Goal: Download file/media

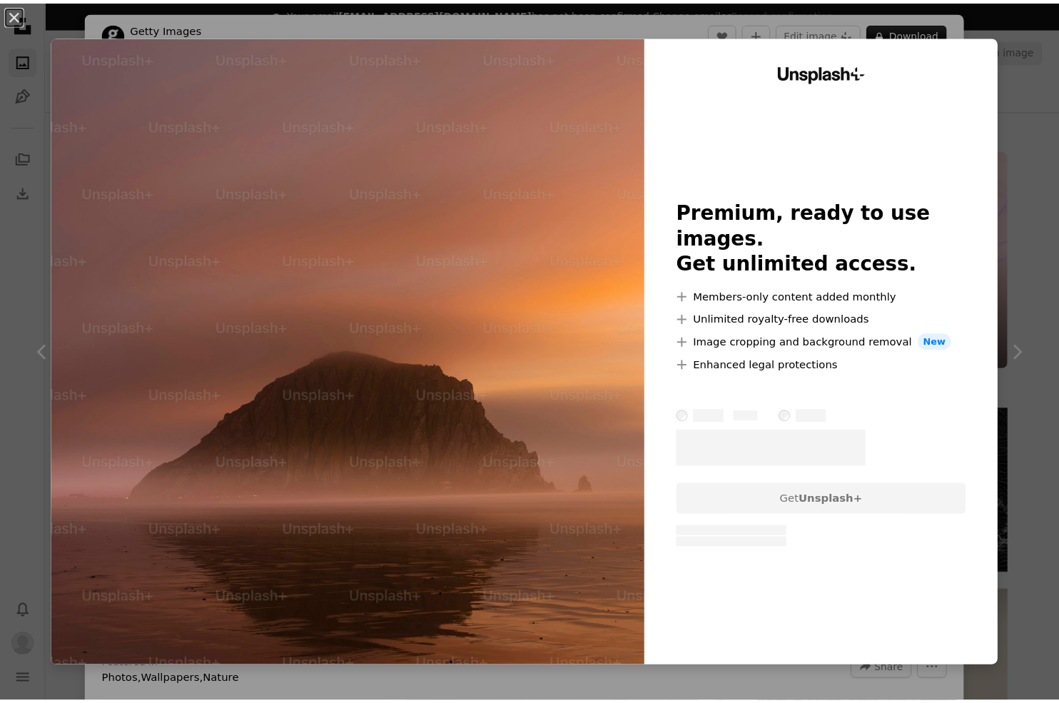
scroll to position [5640, 0]
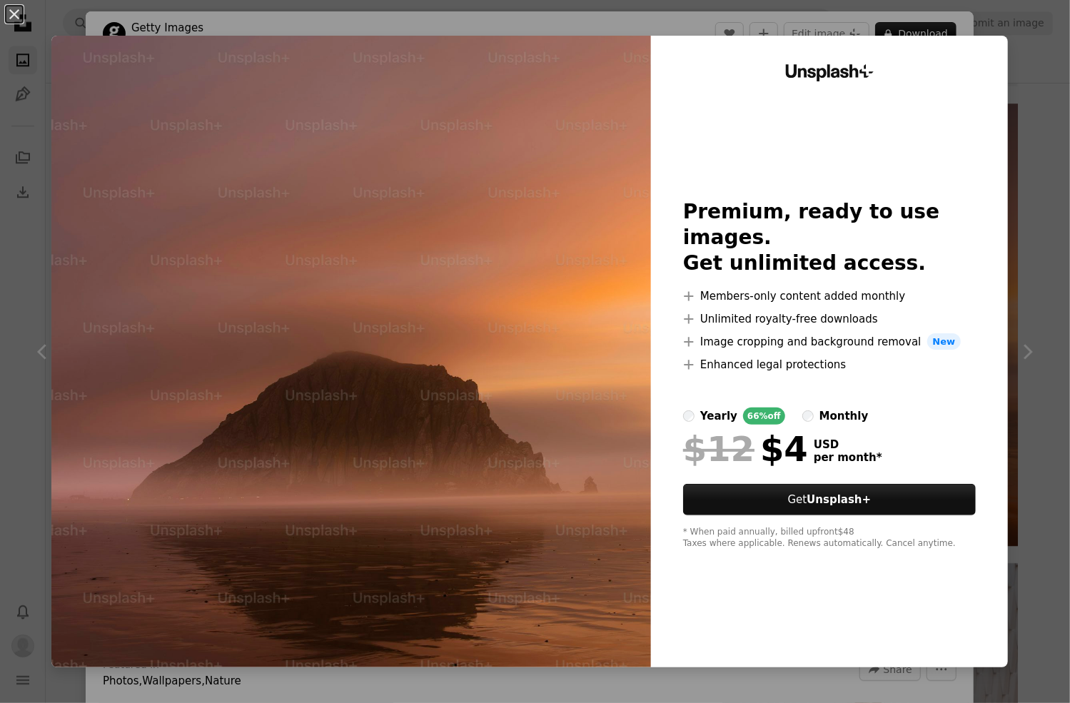
click at [1013, 232] on div "An X shape Unsplash+ Premium, ready to use images. Get unlimited access. A plus…" at bounding box center [535, 351] width 1070 height 703
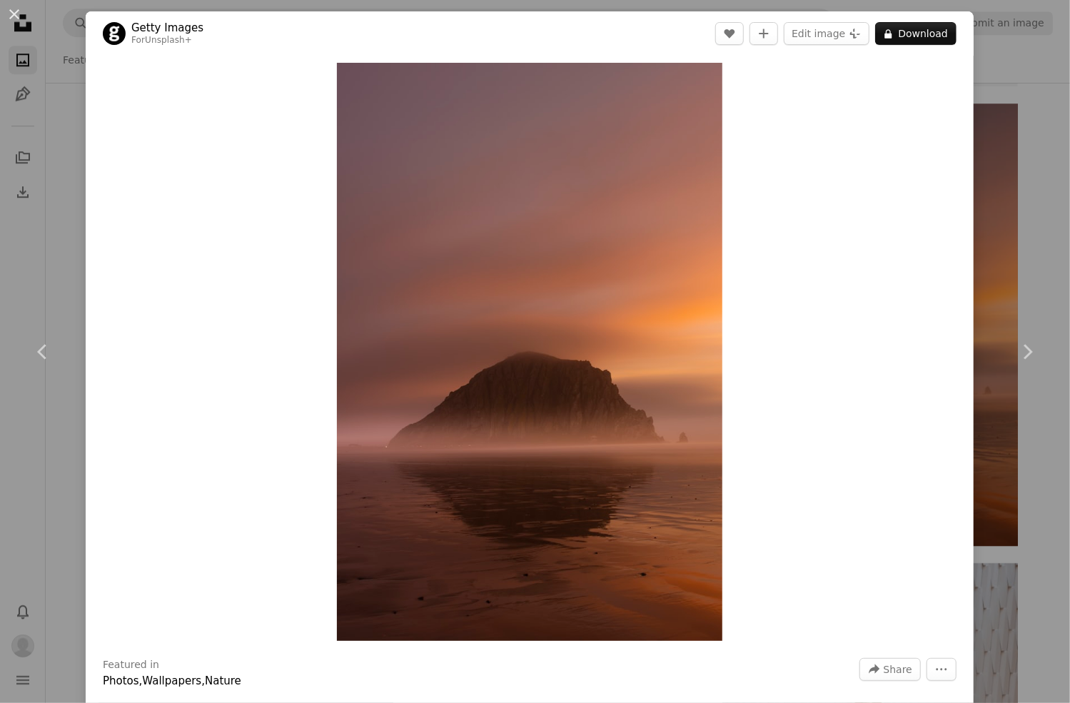
click at [1038, 248] on div "An X shape Chevron left Chevron right Getty Images For Unsplash+ A heart A plus…" at bounding box center [535, 351] width 1070 height 703
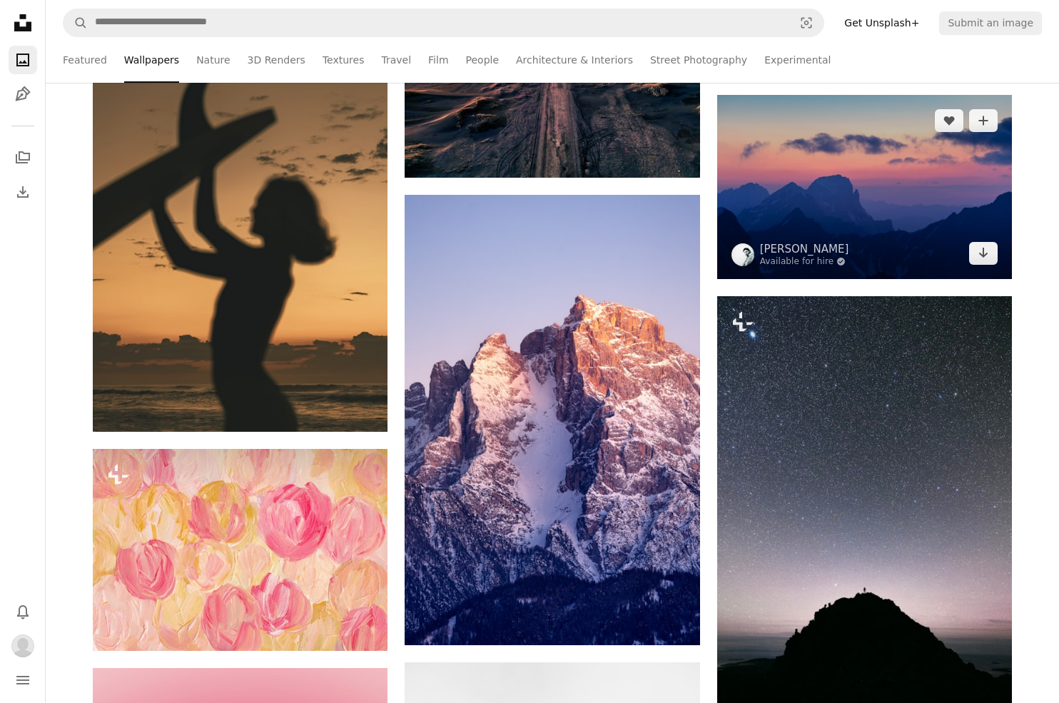
scroll to position [6853, 0]
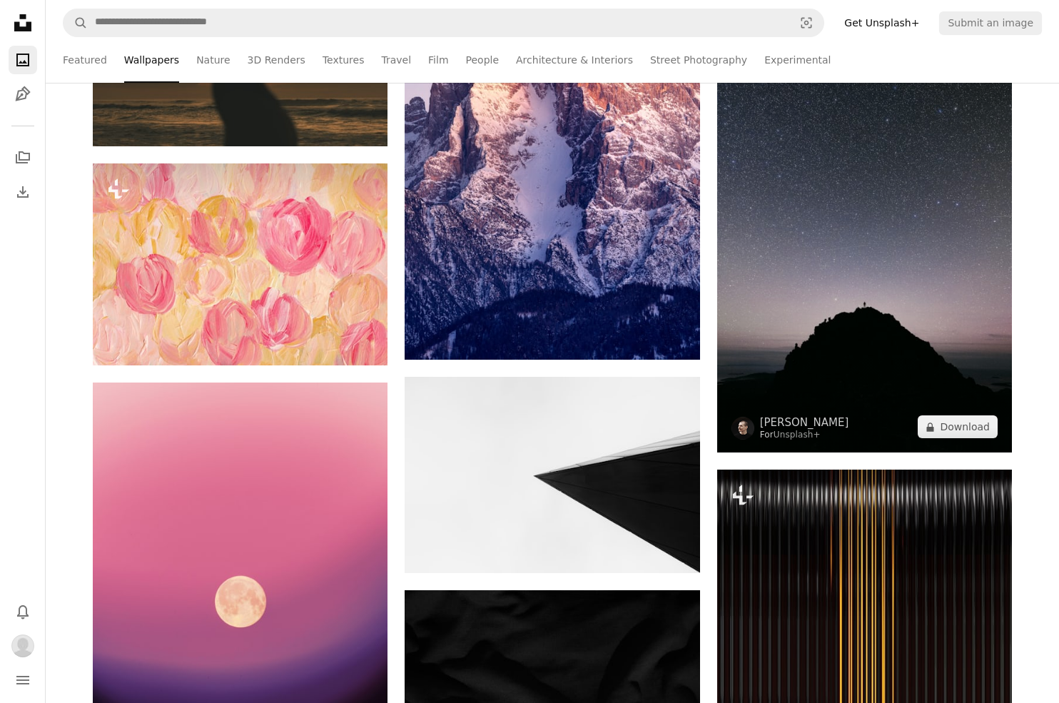
click at [893, 279] on img at bounding box center [864, 232] width 295 height 442
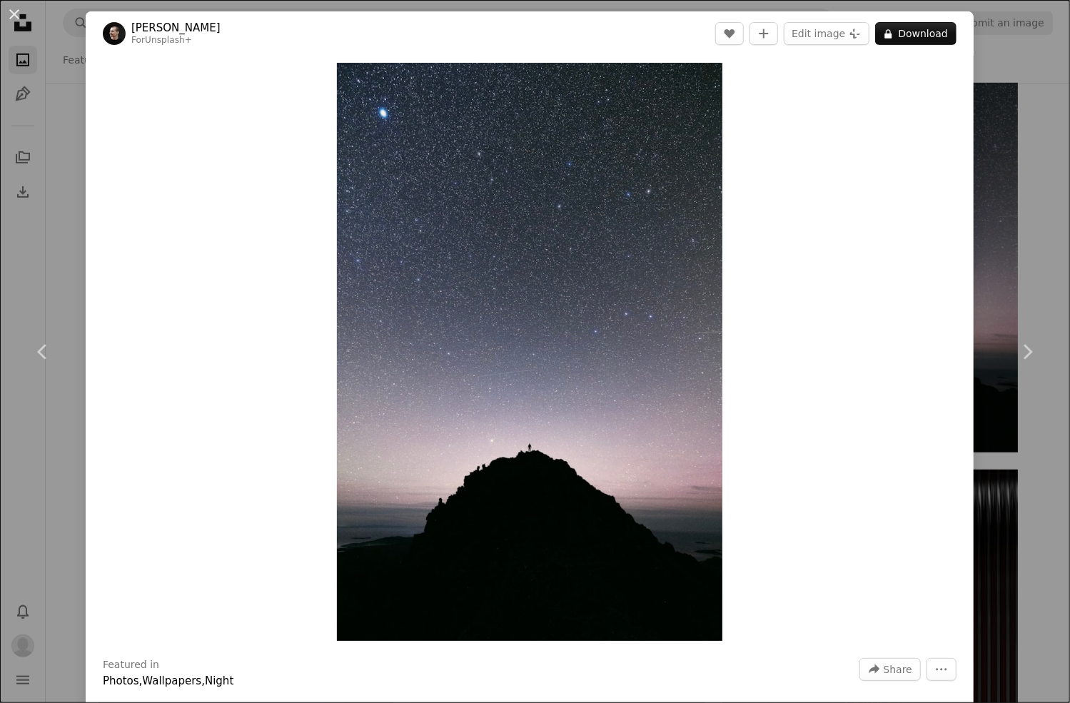
click at [1022, 282] on div "An X shape Chevron left Chevron right [PERSON_NAME] For Unsplash+ A heart A plu…" at bounding box center [535, 351] width 1070 height 703
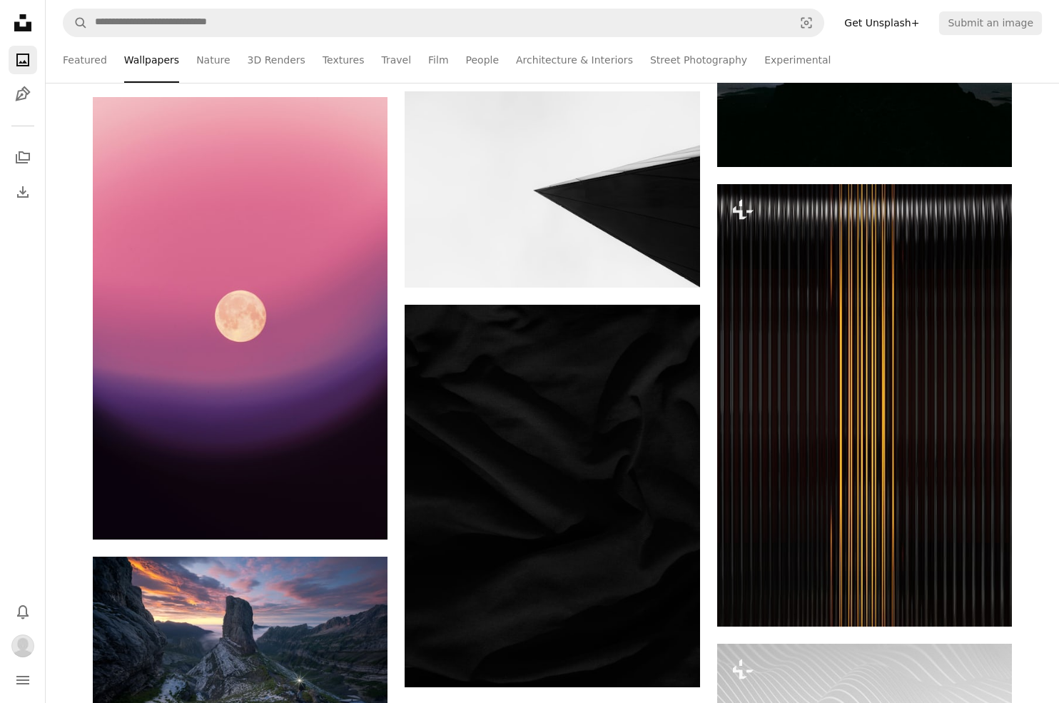
scroll to position [6996, 0]
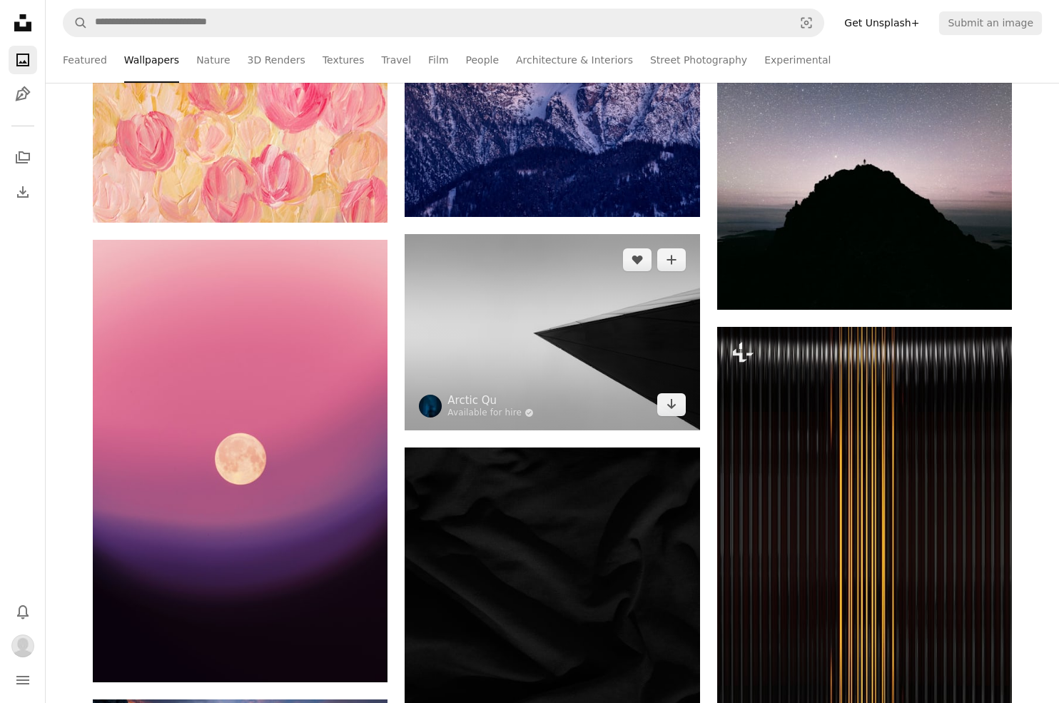
click at [590, 401] on img at bounding box center [552, 332] width 295 height 196
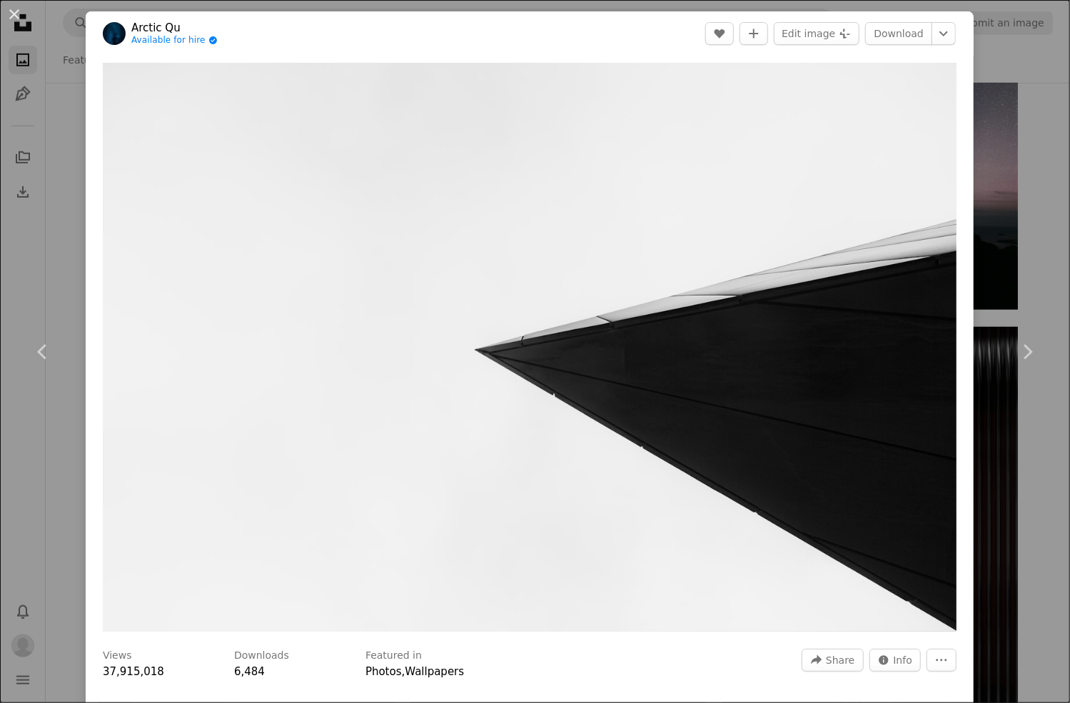
click at [1025, 439] on div "An X shape Chevron left Chevron right Arctic Qu Available for hire A checkmark …" at bounding box center [535, 351] width 1070 height 703
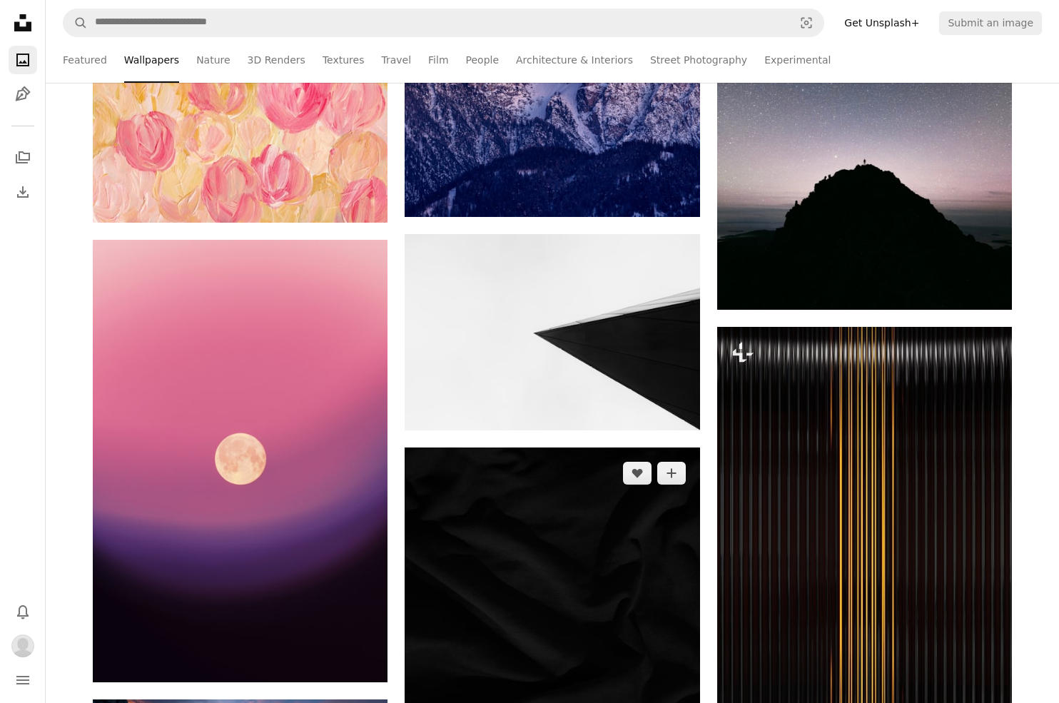
scroll to position [7282, 0]
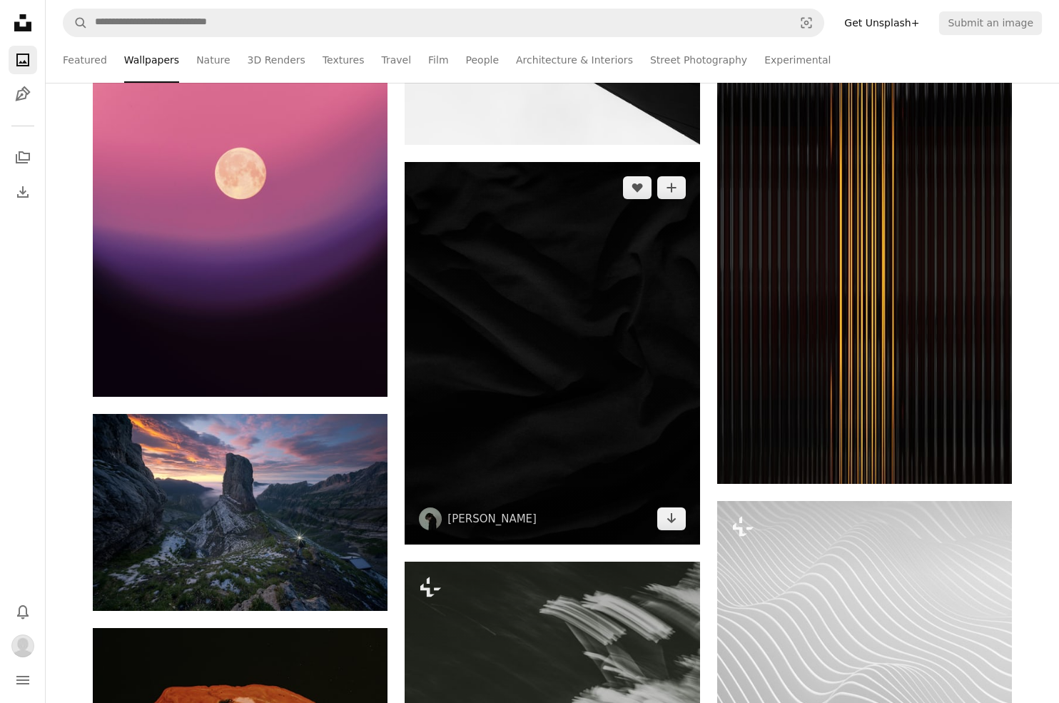
click at [620, 388] on img at bounding box center [552, 353] width 295 height 383
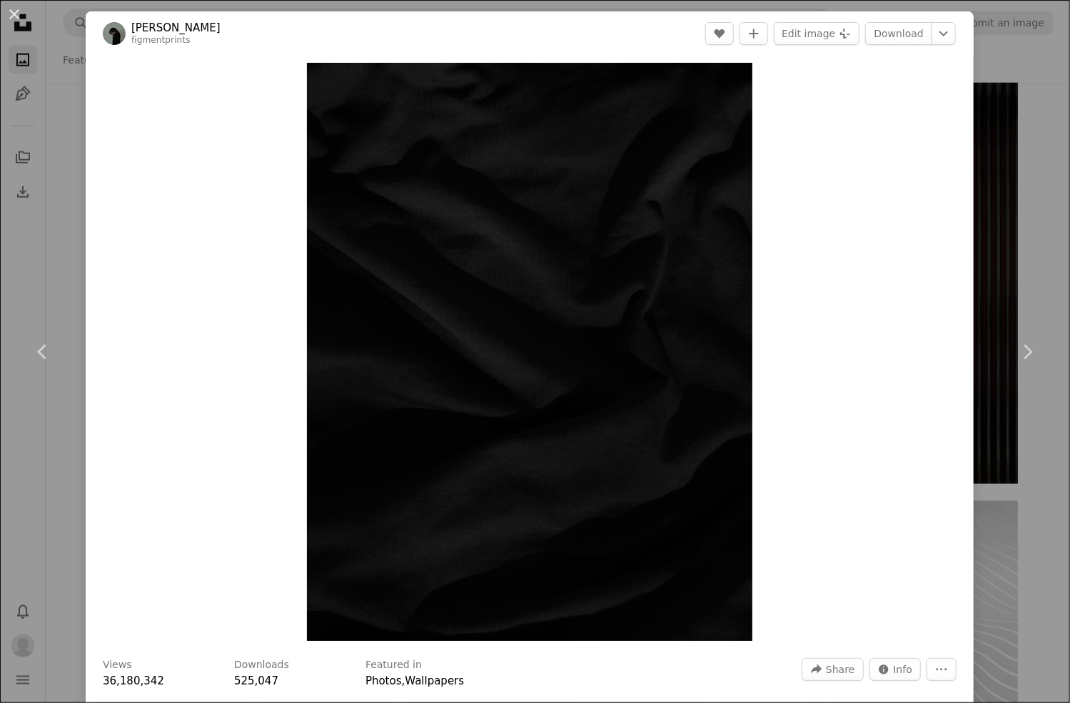
click at [969, 428] on div "An X shape Chevron left Chevron right Cat Han figmentprints A heart A plus sign…" at bounding box center [535, 351] width 1070 height 703
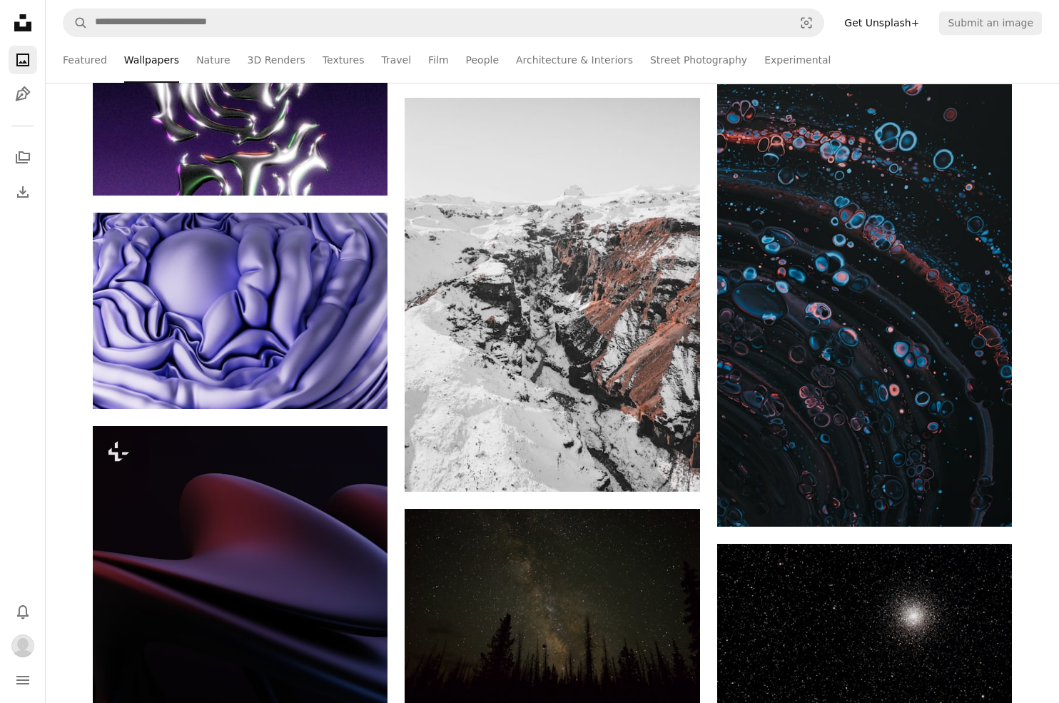
scroll to position [16991, 0]
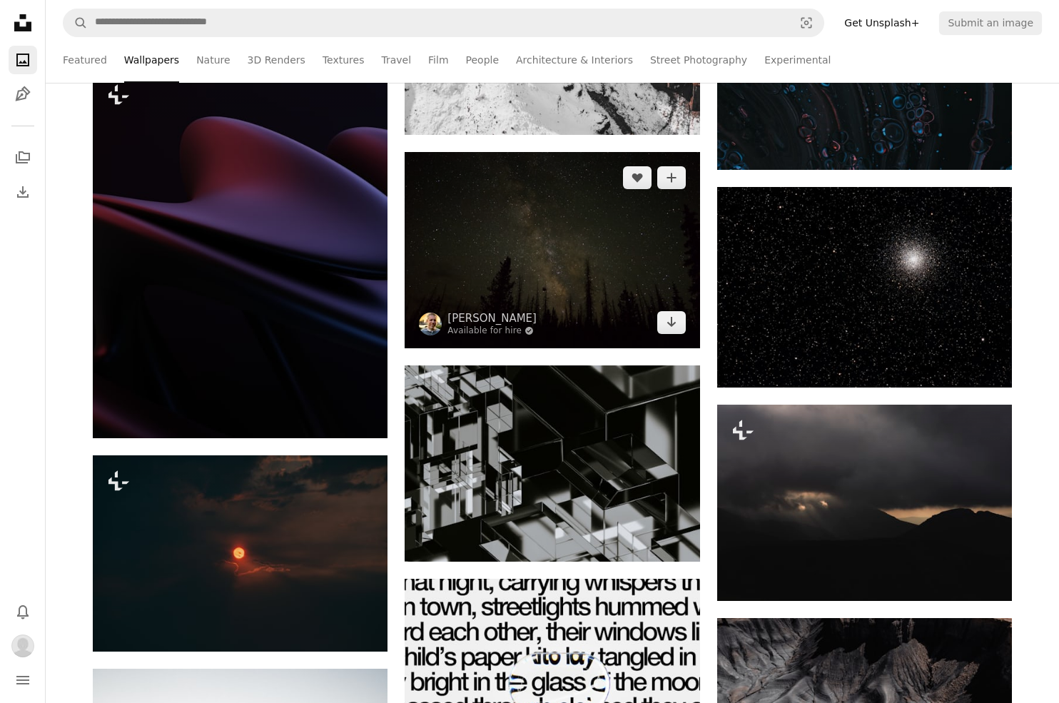
click at [595, 225] on img at bounding box center [552, 250] width 295 height 196
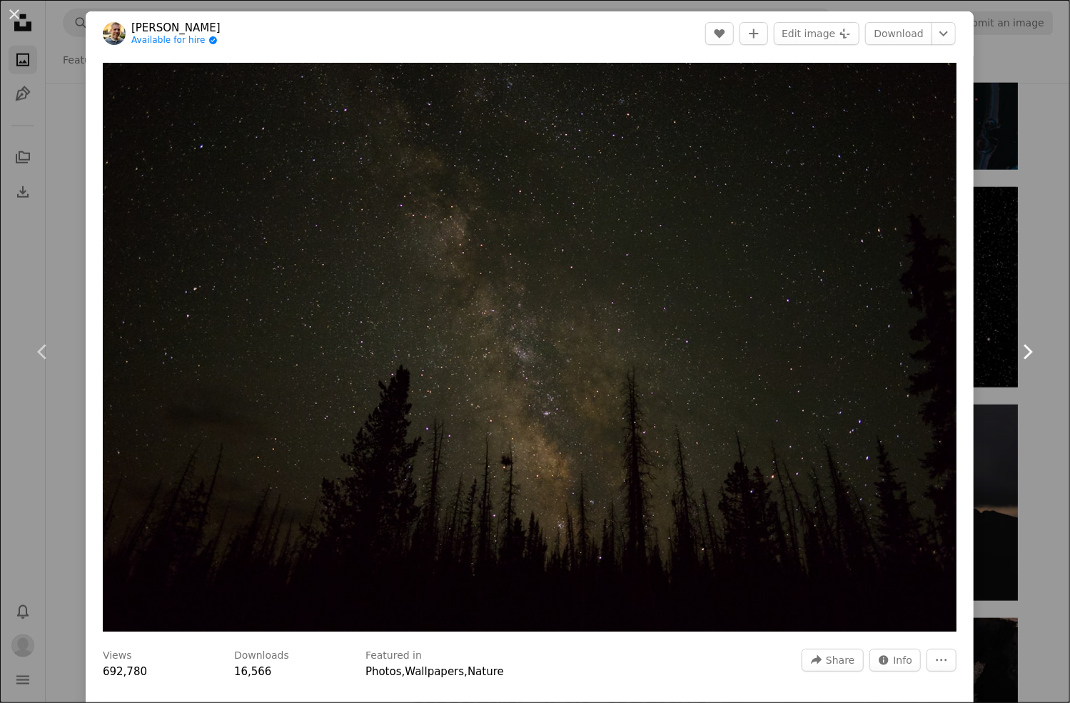
click at [1001, 313] on link "Chevron right" at bounding box center [1027, 351] width 86 height 137
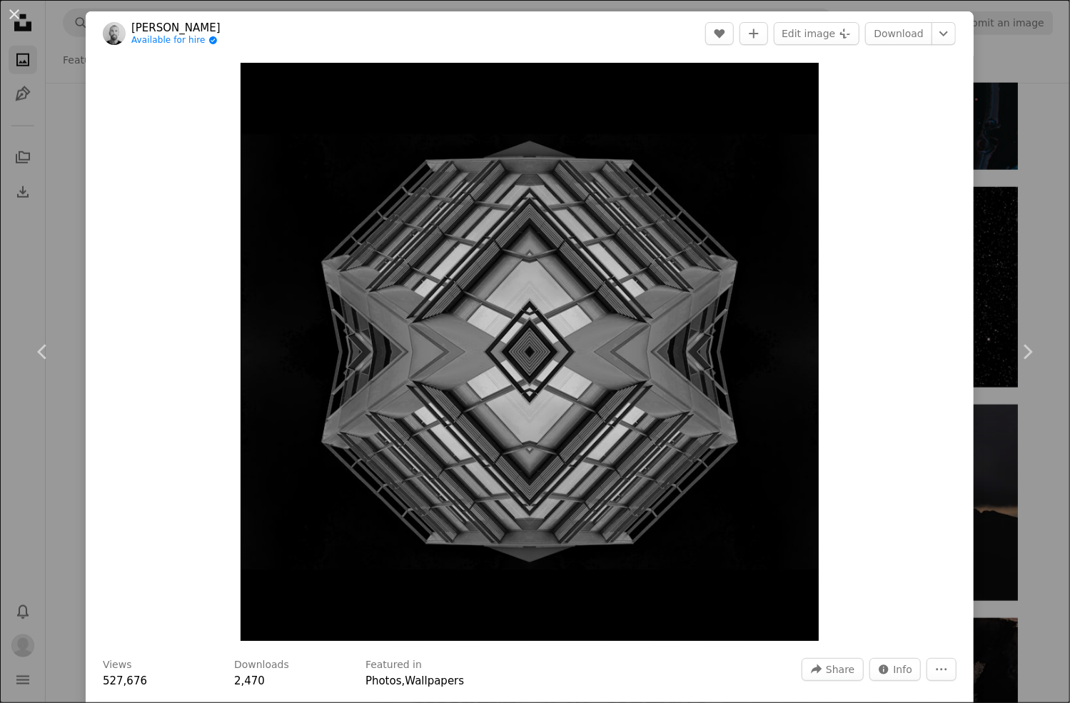
click at [1007, 420] on div "An X shape Chevron left Chevron right [PERSON_NAME] Available for hire A checkm…" at bounding box center [535, 351] width 1070 height 703
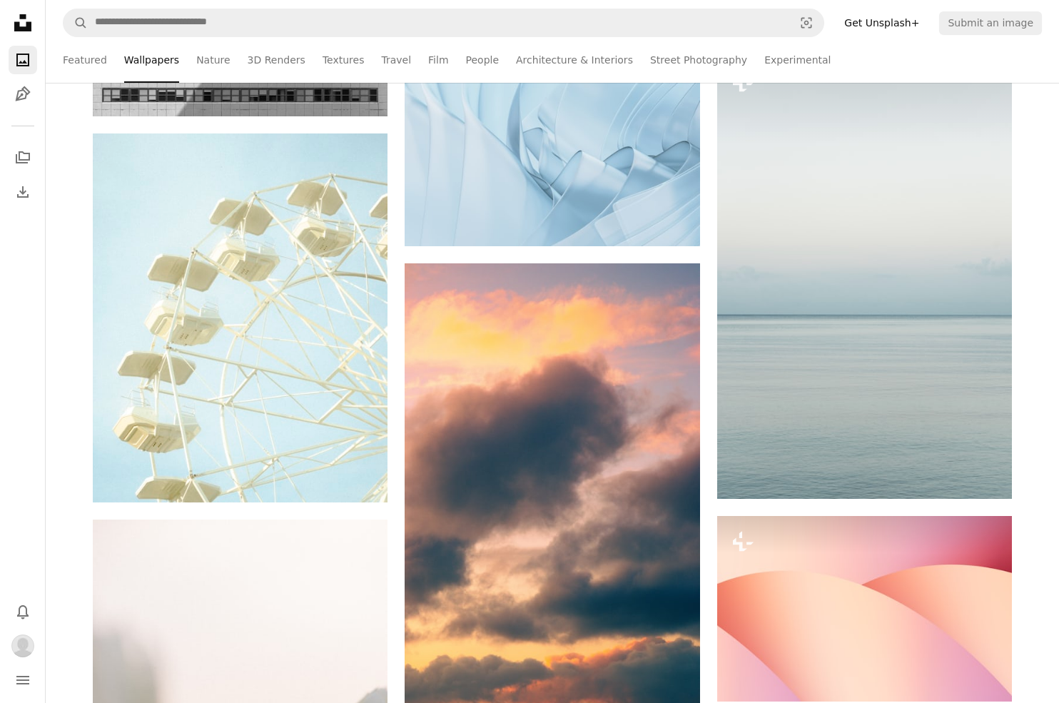
drag, startPoint x: 391, startPoint y: 341, endPoint x: 403, endPoint y: 2, distance: 338.6
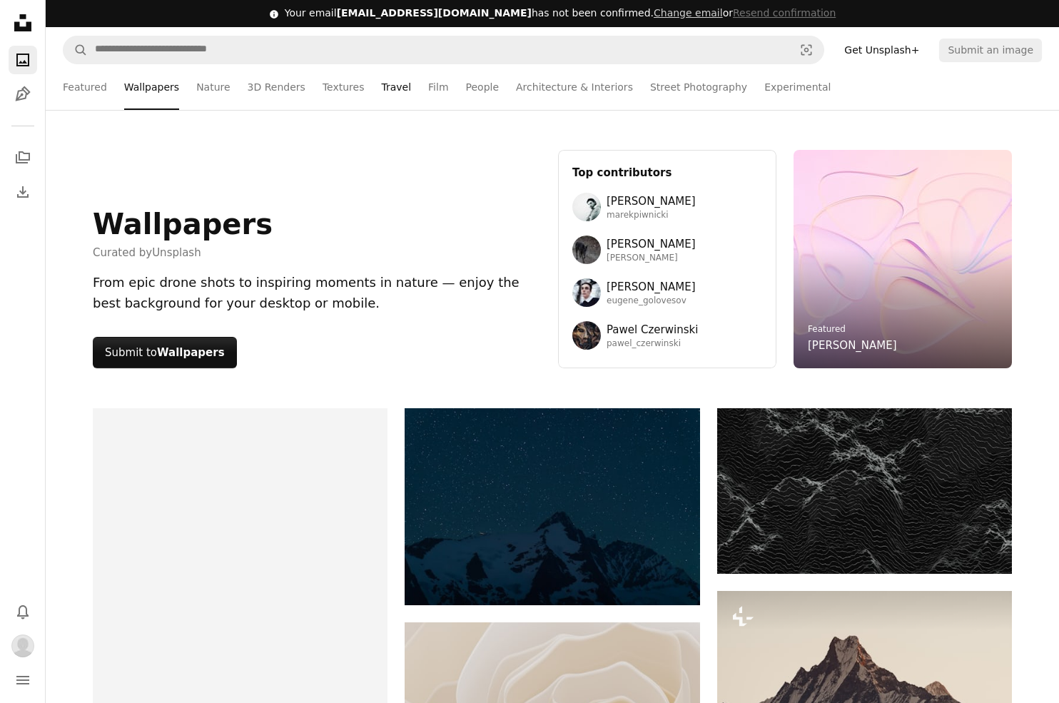
click at [381, 91] on link "Travel" at bounding box center [396, 87] width 30 height 46
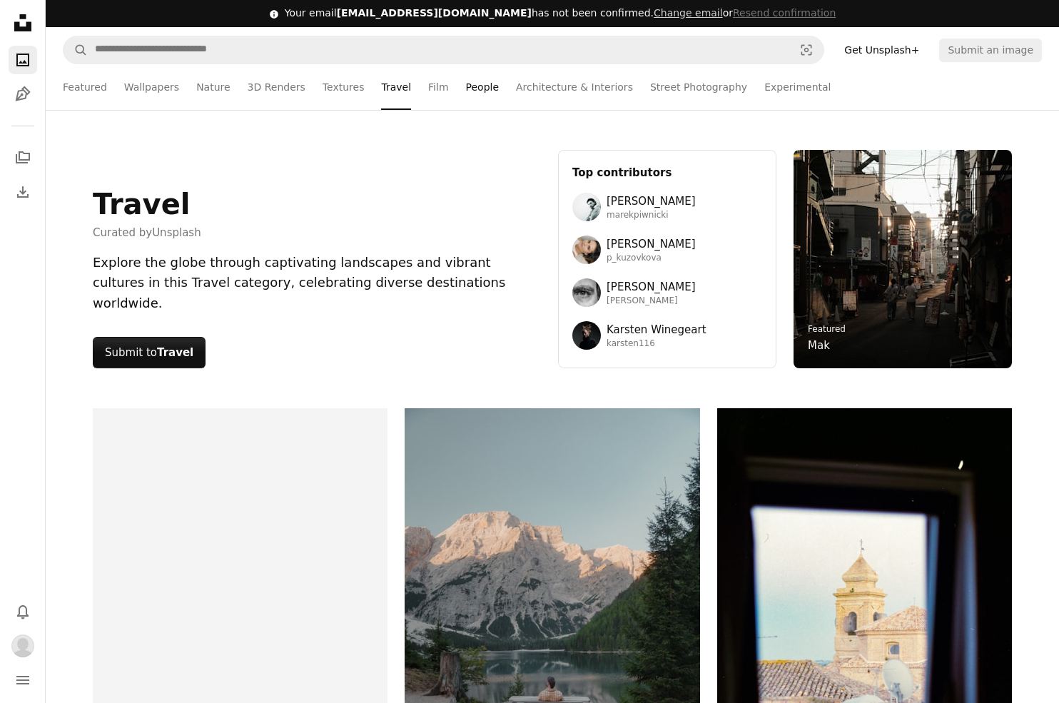
click at [466, 88] on link "People" at bounding box center [483, 87] width 34 height 46
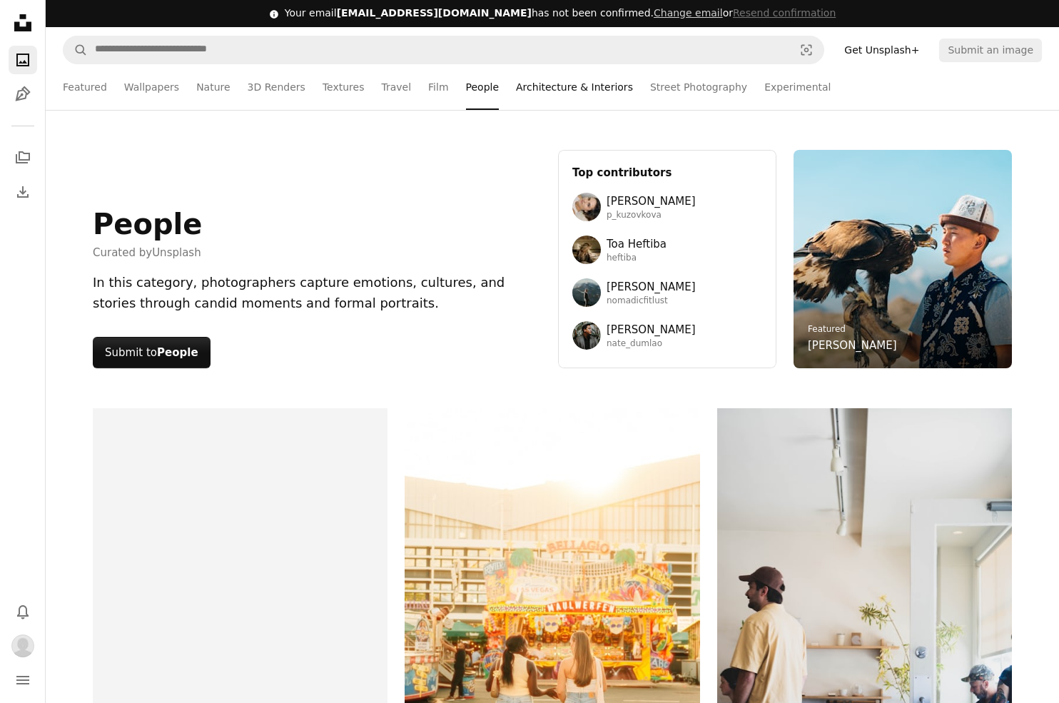
click at [584, 87] on link "Architecture & Interiors" at bounding box center [574, 87] width 117 height 46
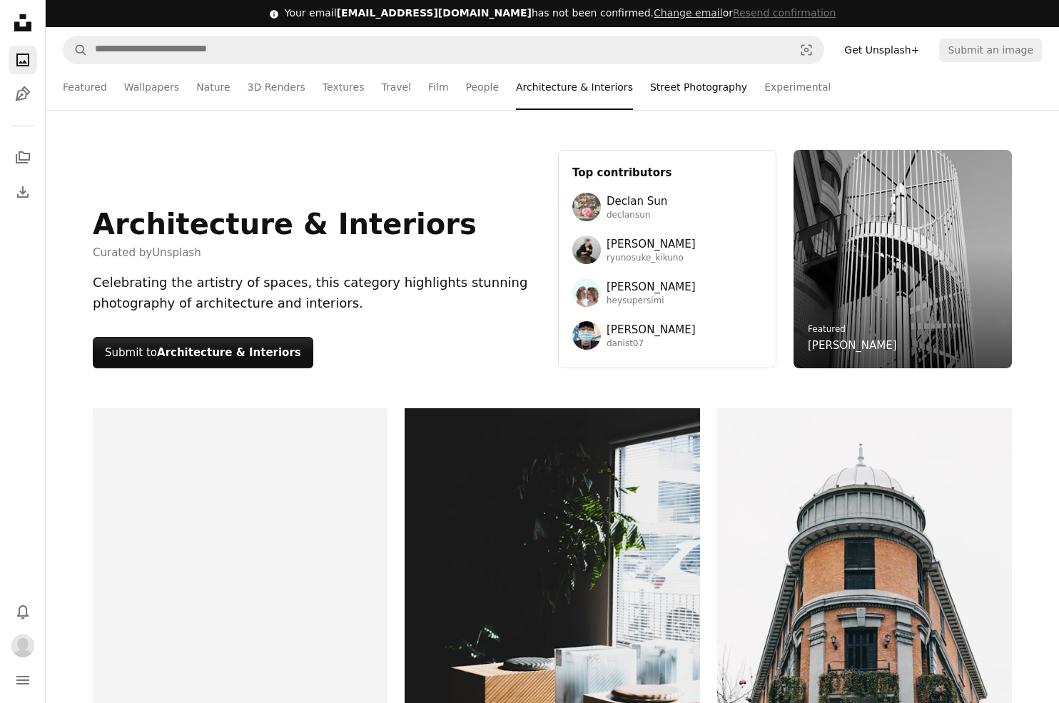
click at [672, 88] on link "Street Photography" at bounding box center [698, 87] width 97 height 46
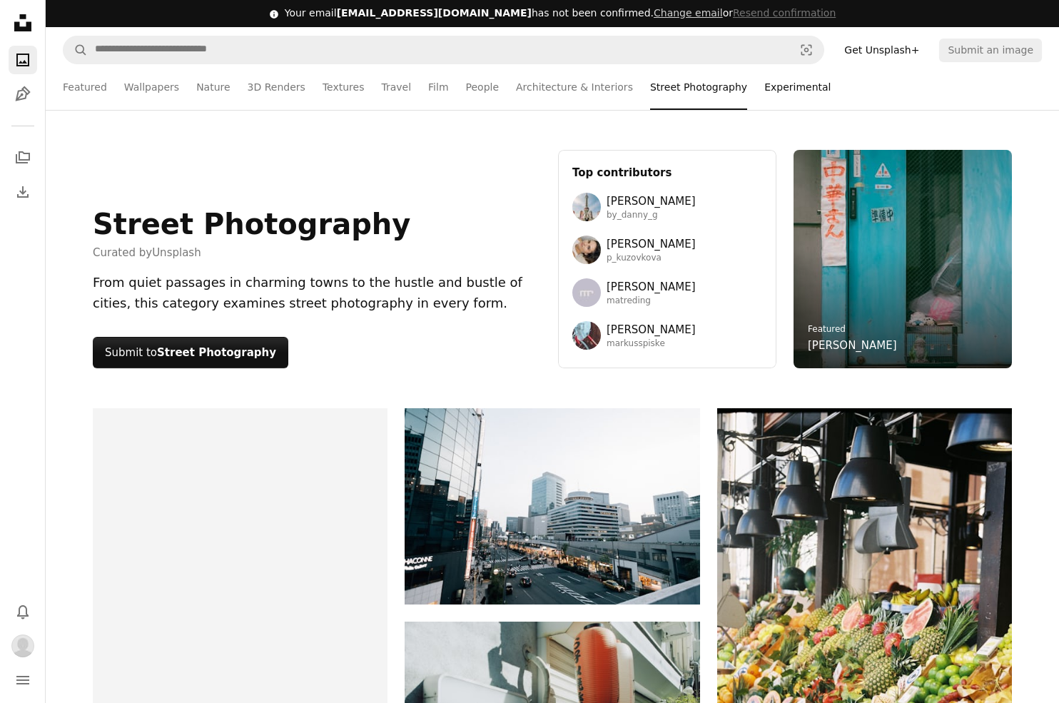
click at [787, 93] on link "Experimental" at bounding box center [798, 87] width 66 height 46
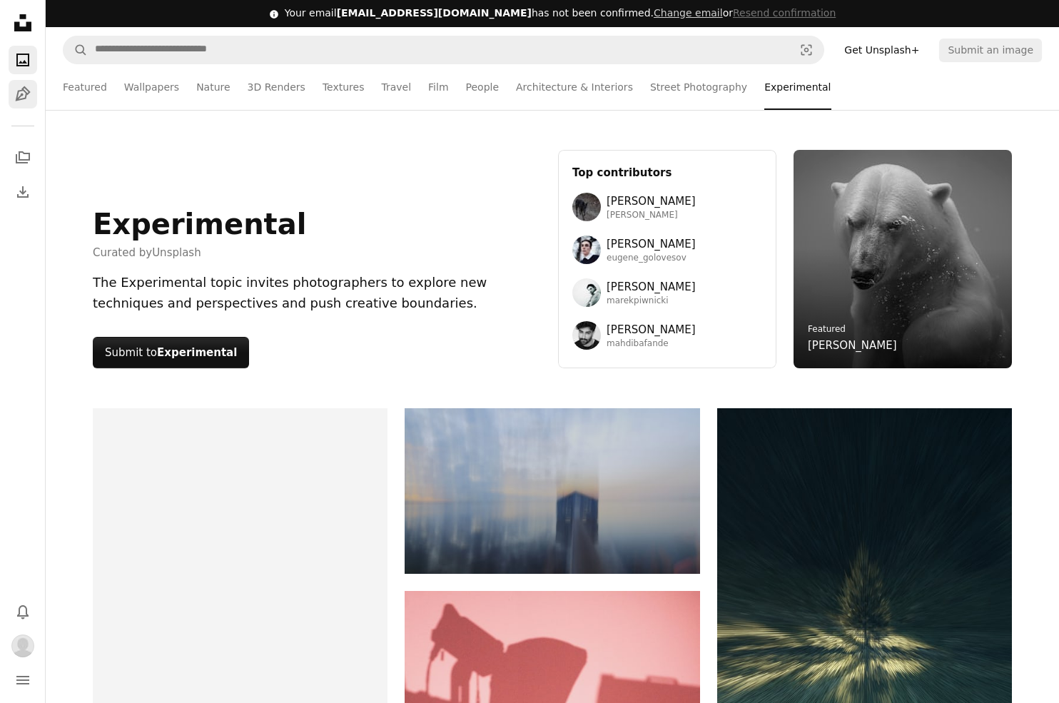
click at [19, 94] on icon "Pen Tool" at bounding box center [22, 94] width 17 height 17
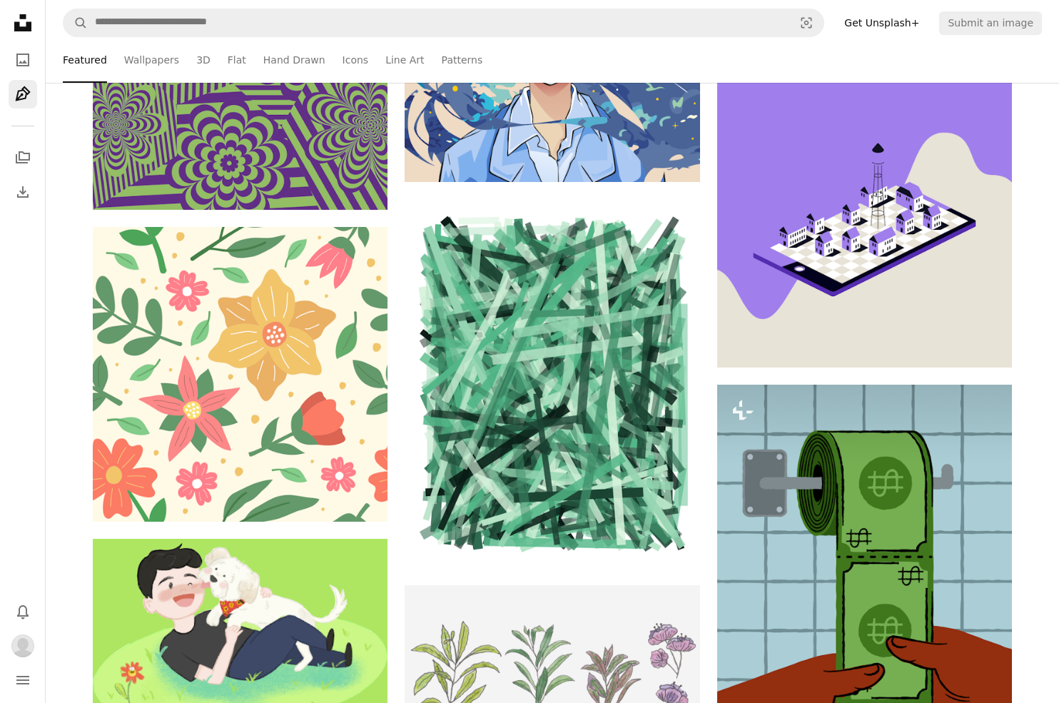
scroll to position [17858, 0]
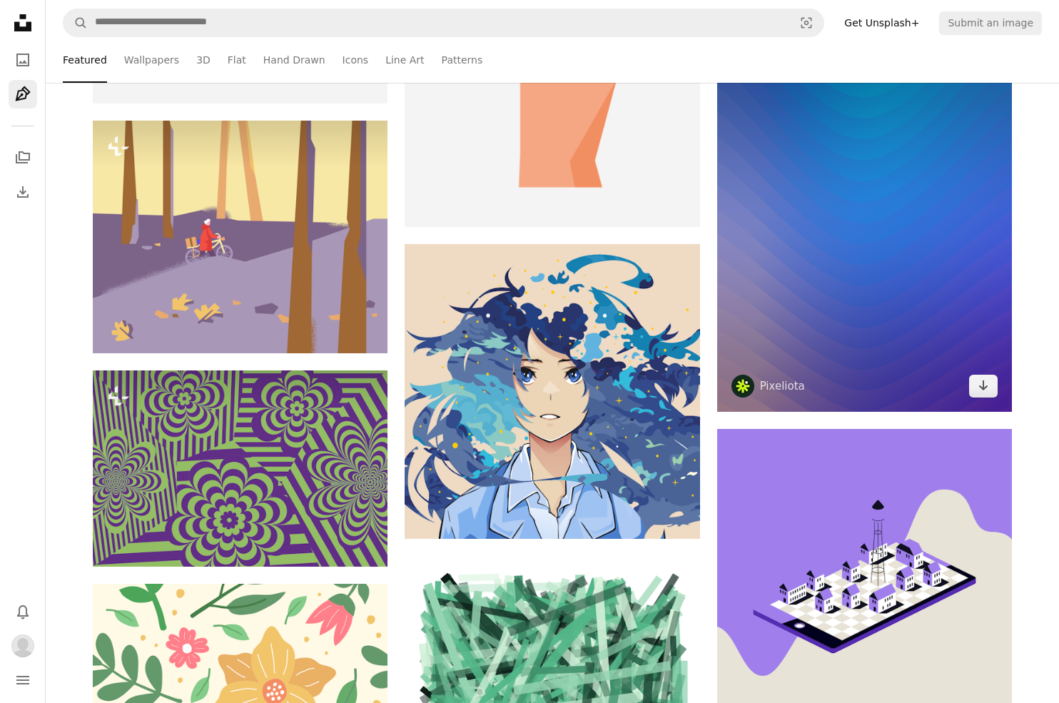
click at [840, 210] on img at bounding box center [864, 228] width 295 height 369
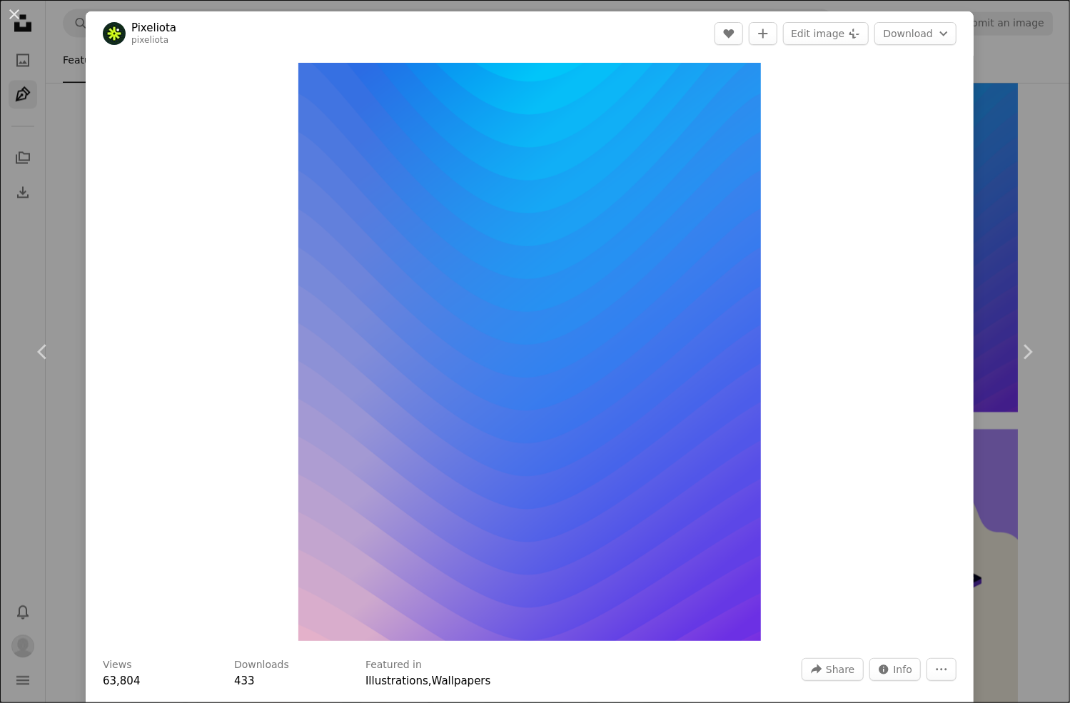
click at [1024, 274] on div "An X shape Chevron left Chevron right Pixeliota pixeliota A heart A plus sign E…" at bounding box center [535, 351] width 1070 height 703
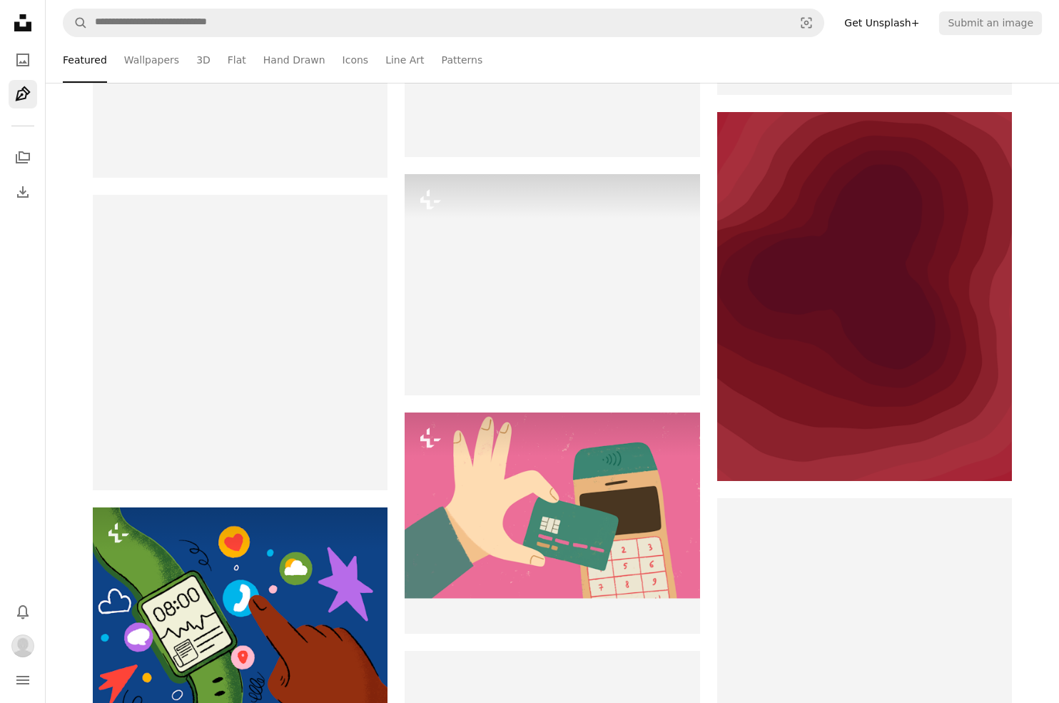
scroll to position [9071, 0]
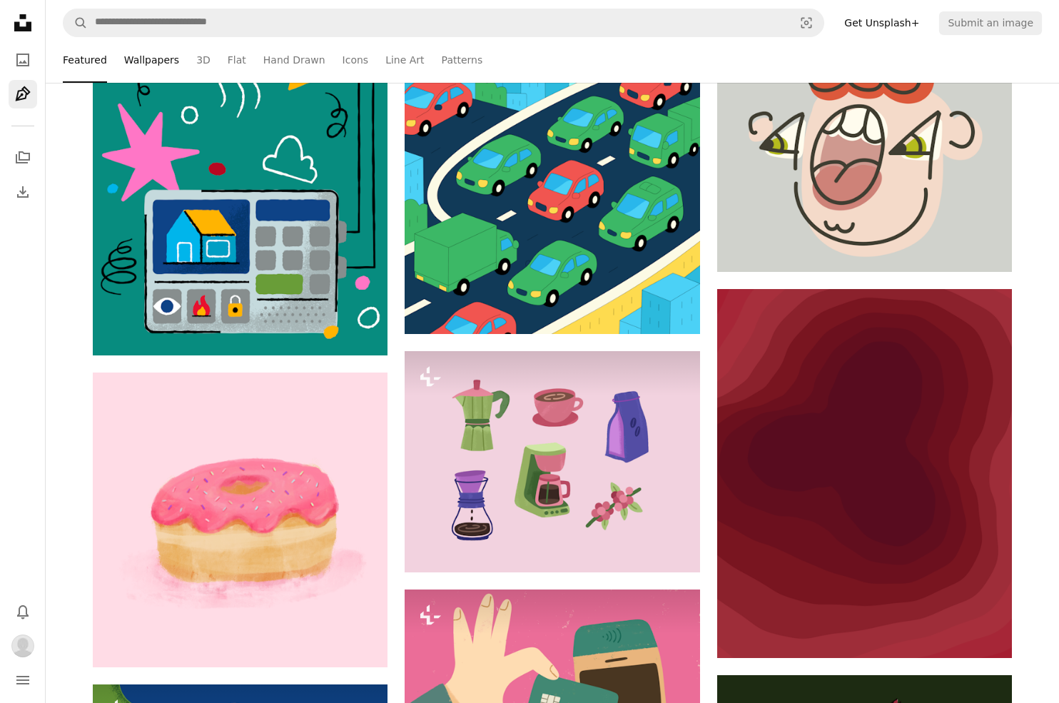
click at [130, 56] on link "Wallpapers" at bounding box center [151, 60] width 55 height 46
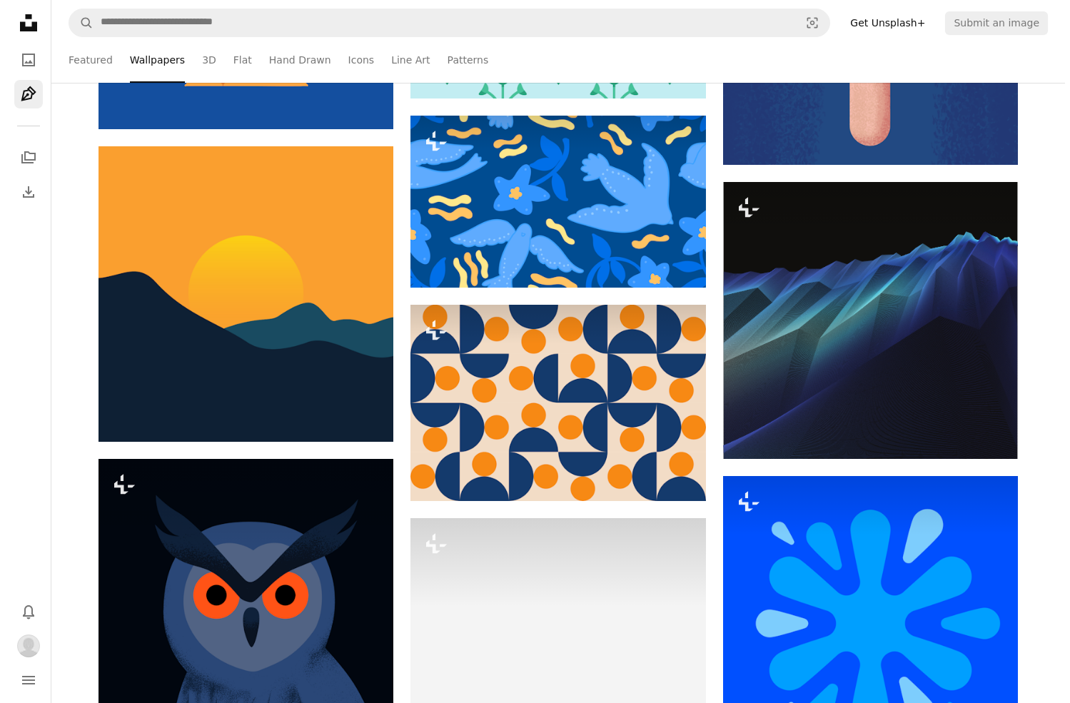
scroll to position [8995, 0]
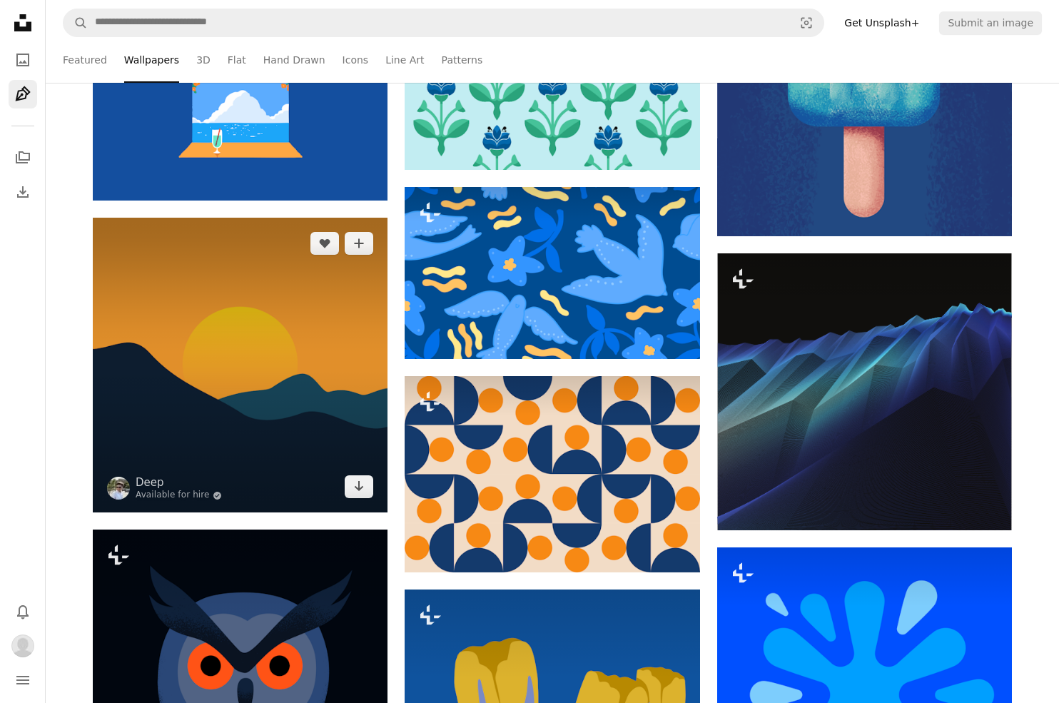
click at [249, 349] on img at bounding box center [240, 365] width 295 height 295
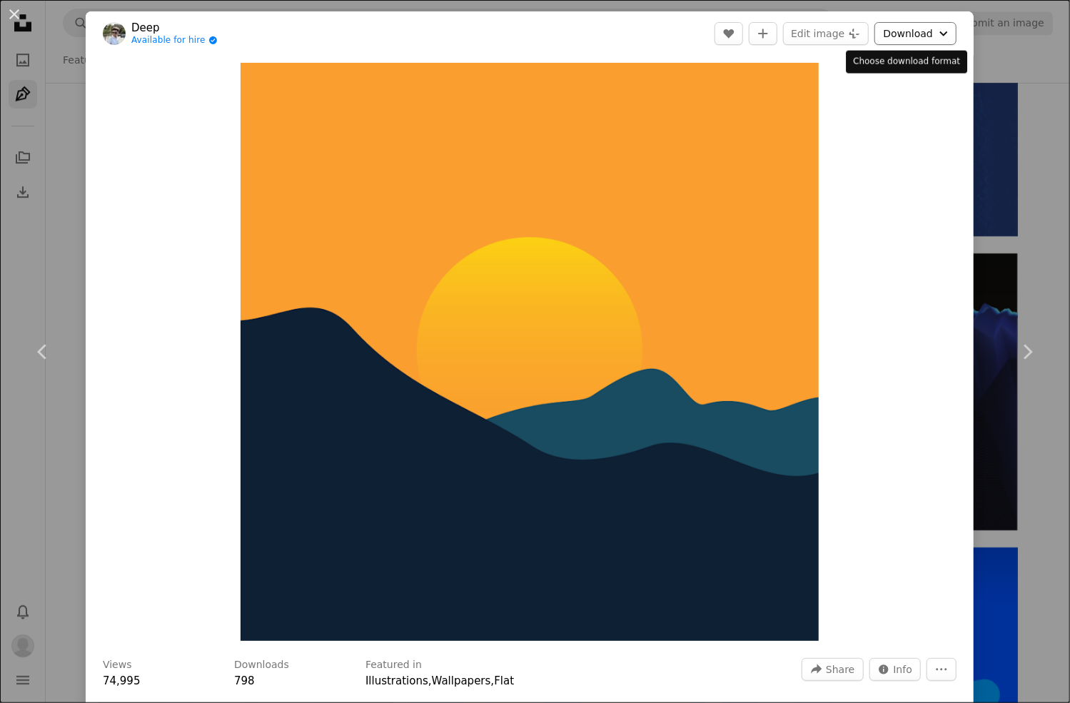
click at [914, 31] on button "Download Chevron down" at bounding box center [916, 33] width 82 height 23
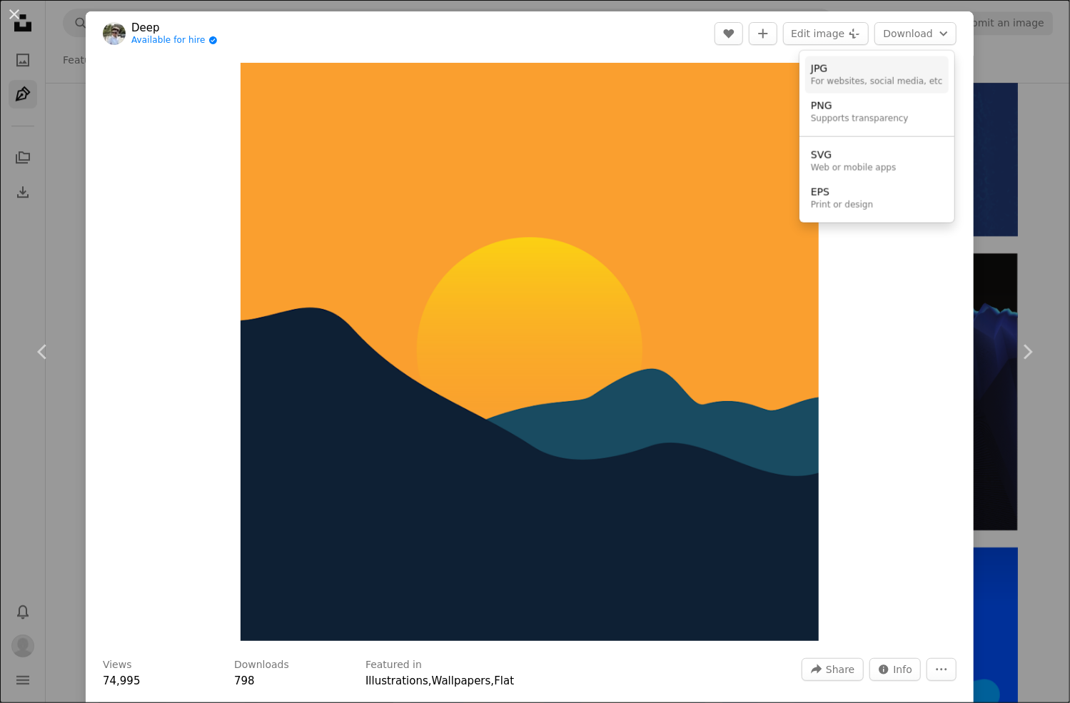
click at [888, 86] on div "For websites, social media, etc" at bounding box center [877, 81] width 132 height 11
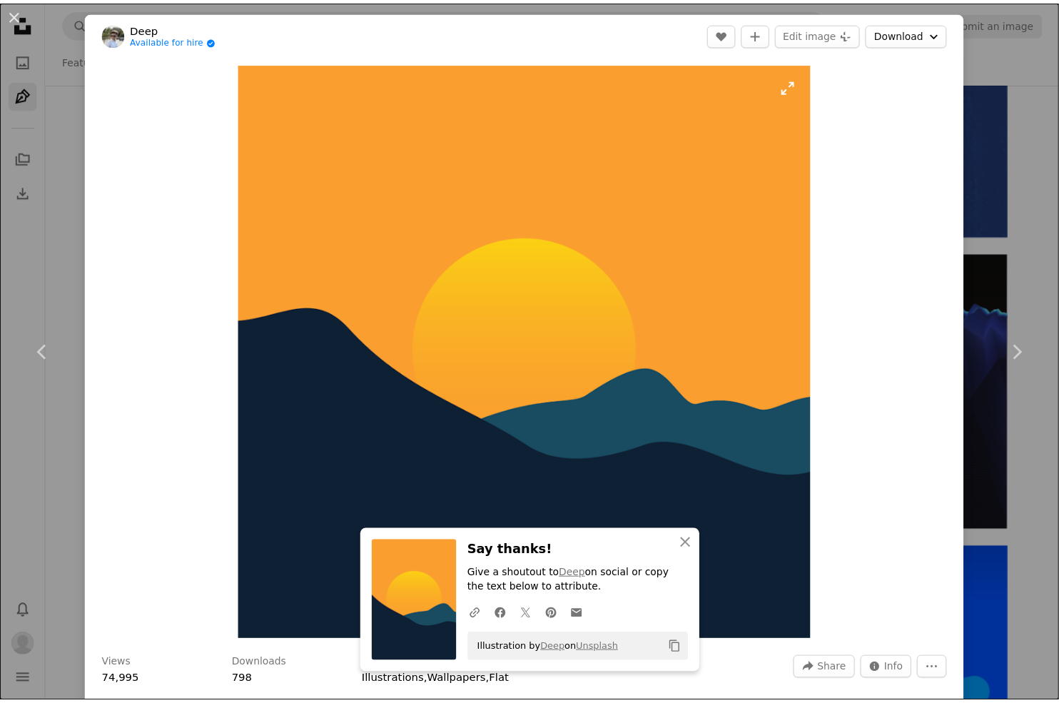
scroll to position [286, 0]
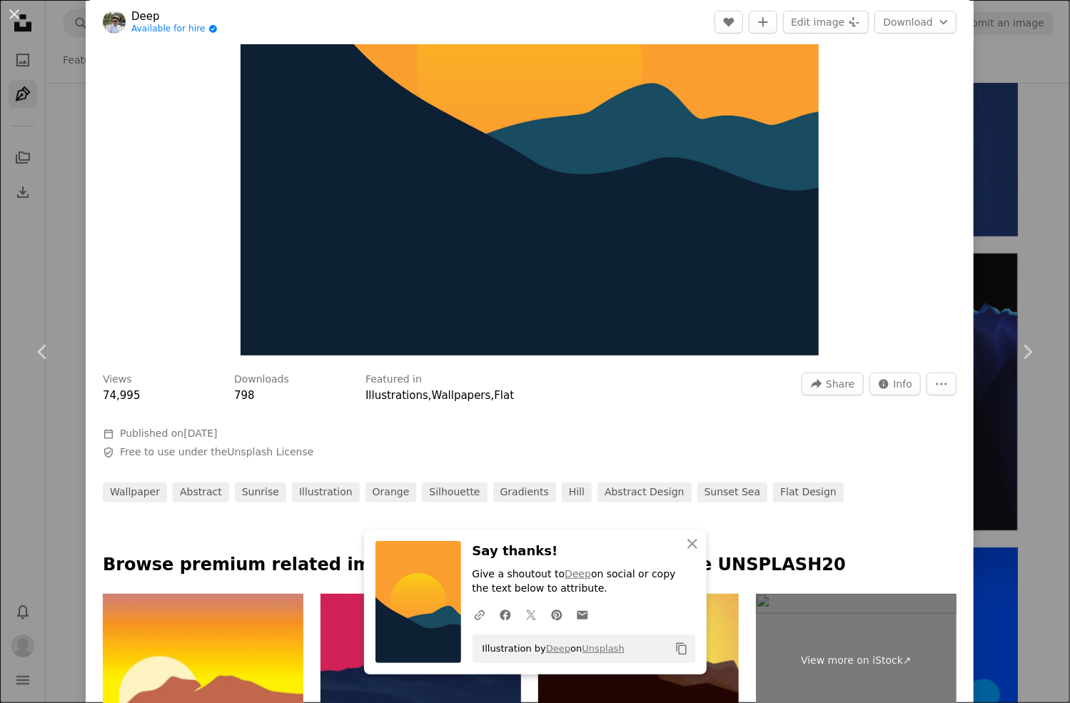
click at [1038, 142] on div "An X shape Chevron left Chevron right An X shape Close Say thanks! Give a shout…" at bounding box center [535, 351] width 1070 height 703
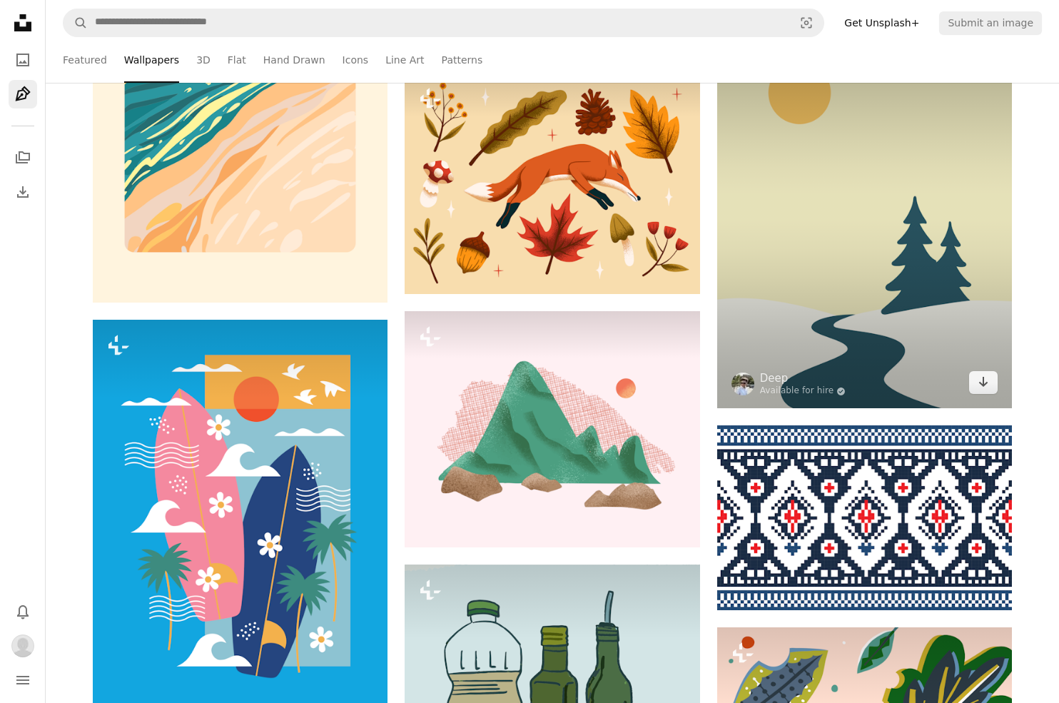
scroll to position [10494, 0]
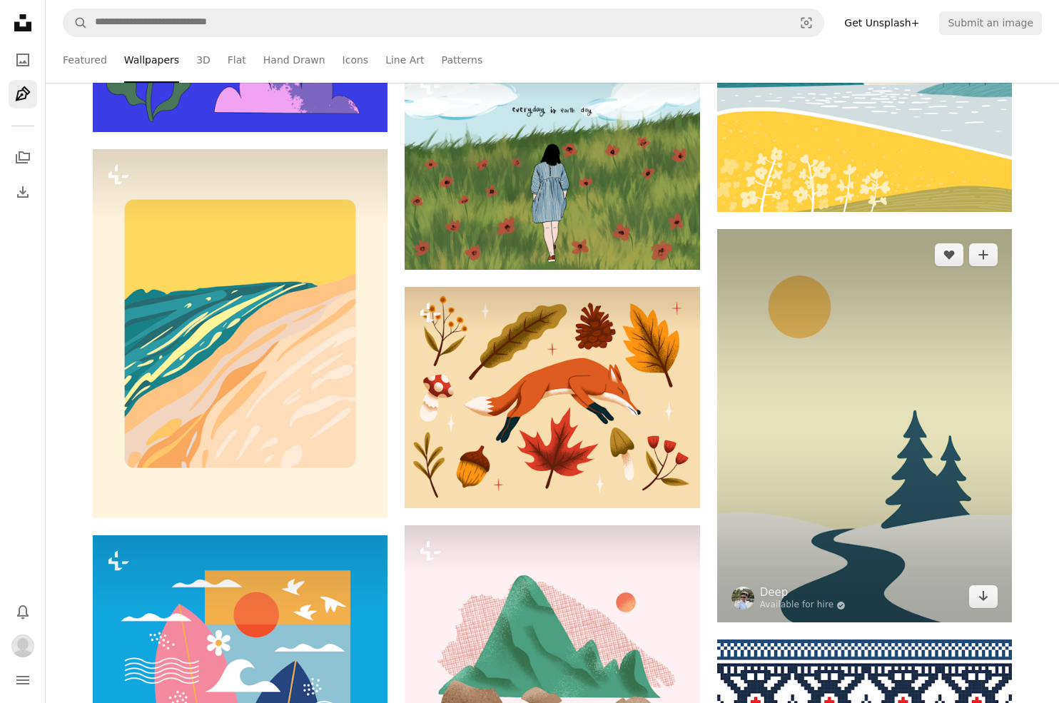
click at [869, 375] on img at bounding box center [864, 425] width 295 height 393
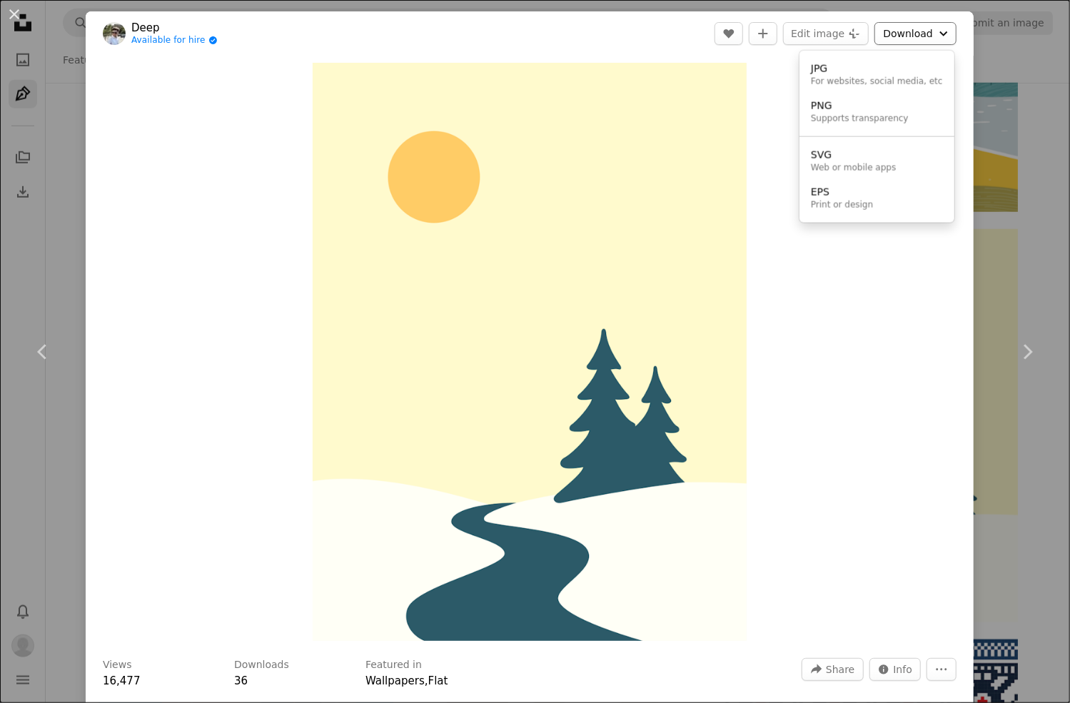
click at [904, 29] on button "Download Chevron down" at bounding box center [916, 33] width 82 height 23
click at [915, 79] on div "For websites, social media, etc" at bounding box center [877, 81] width 132 height 11
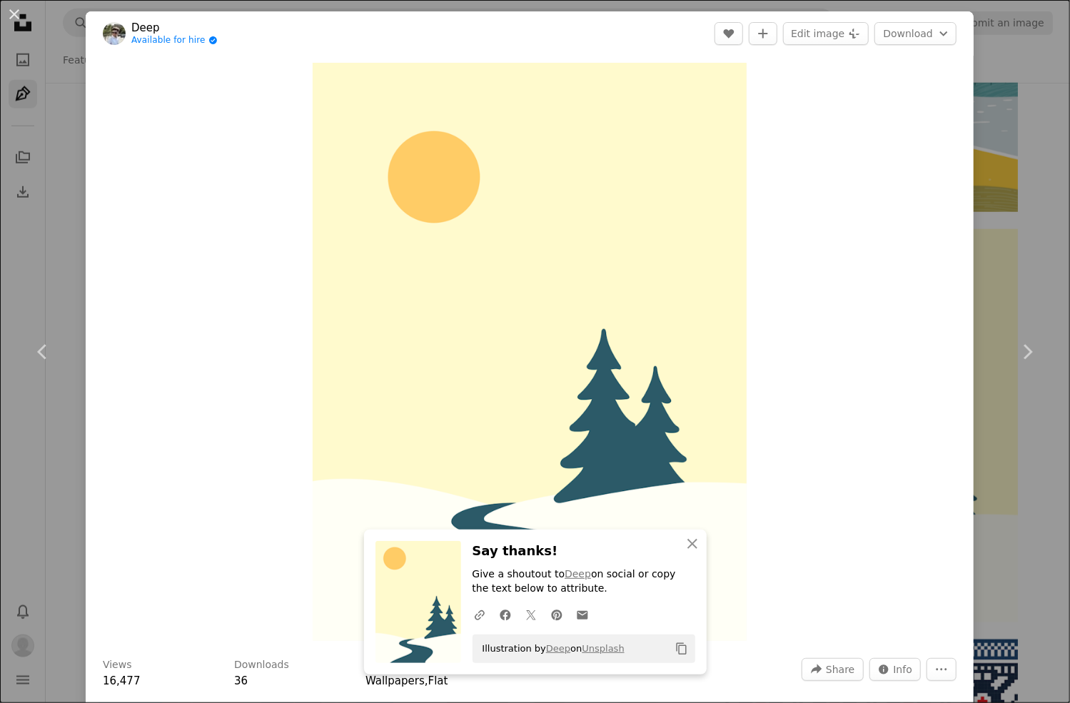
click at [1021, 269] on div "An X shape Chevron left Chevron right An X shape Close Say thanks! Give a shout…" at bounding box center [535, 351] width 1070 height 703
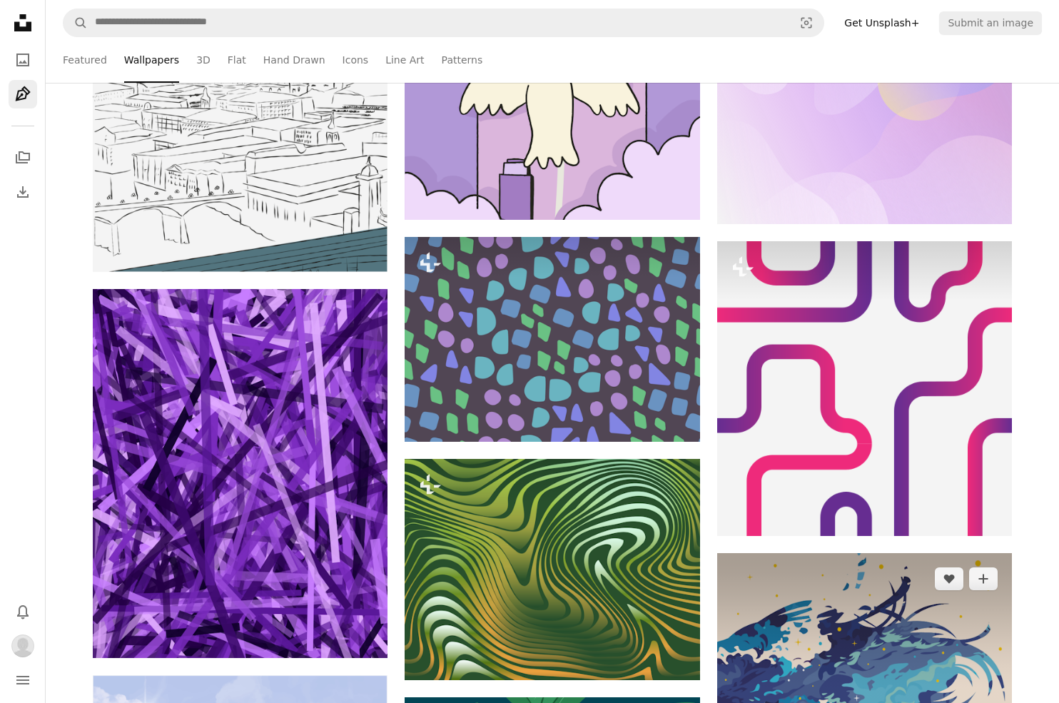
scroll to position [17562, 0]
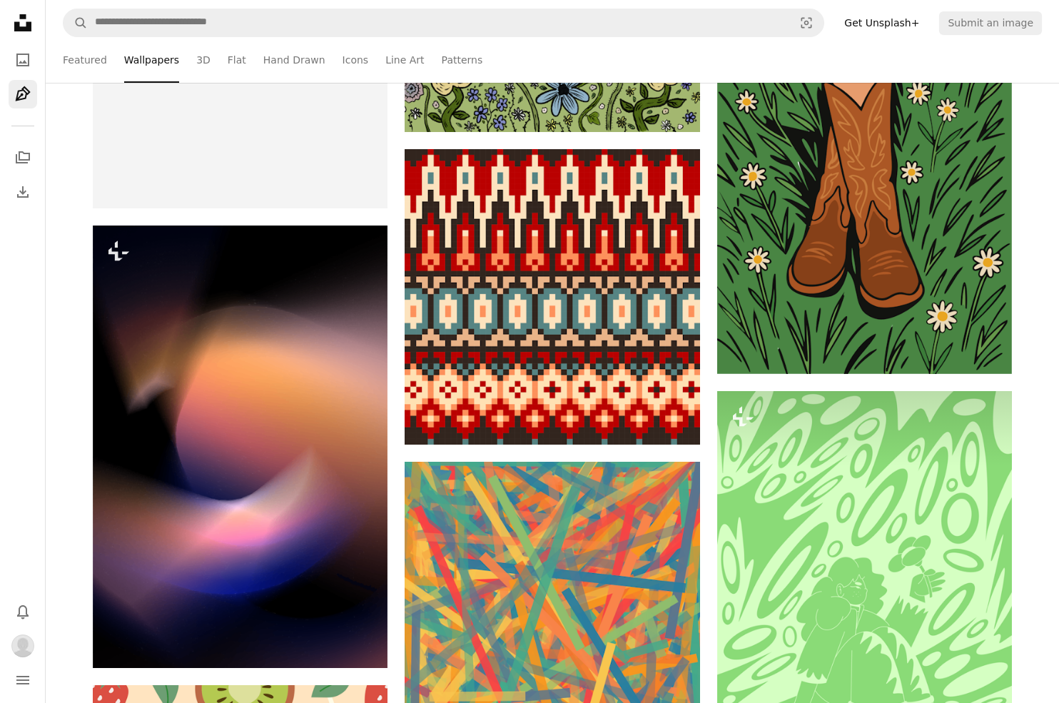
scroll to position [21060, 0]
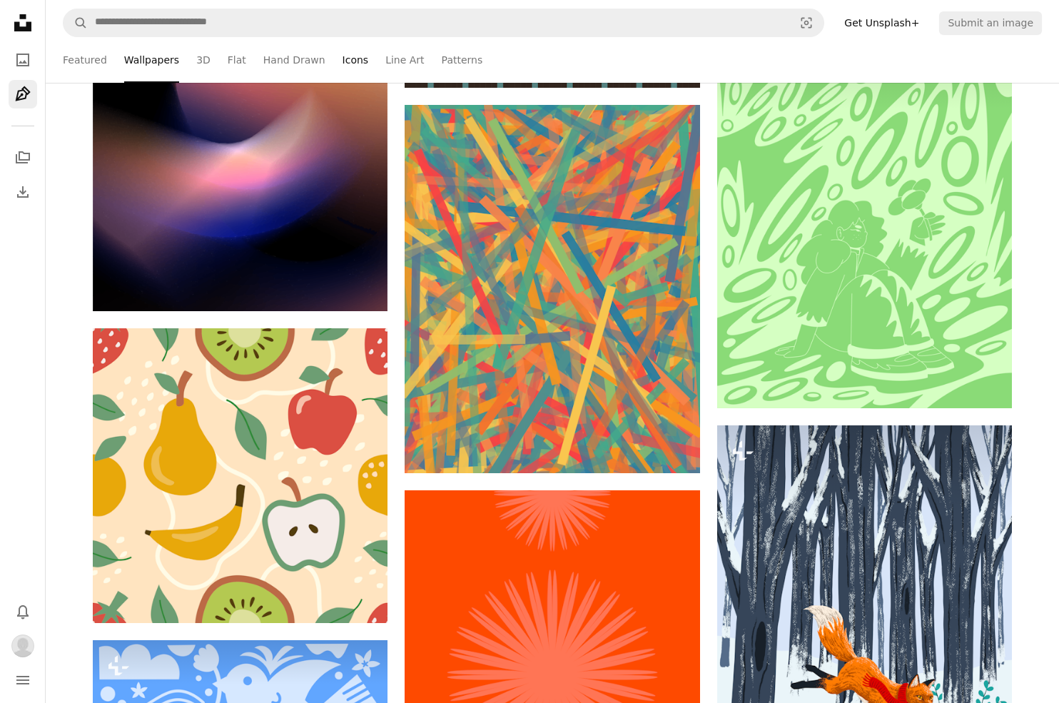
click at [356, 64] on link "Icons" at bounding box center [356, 60] width 26 height 46
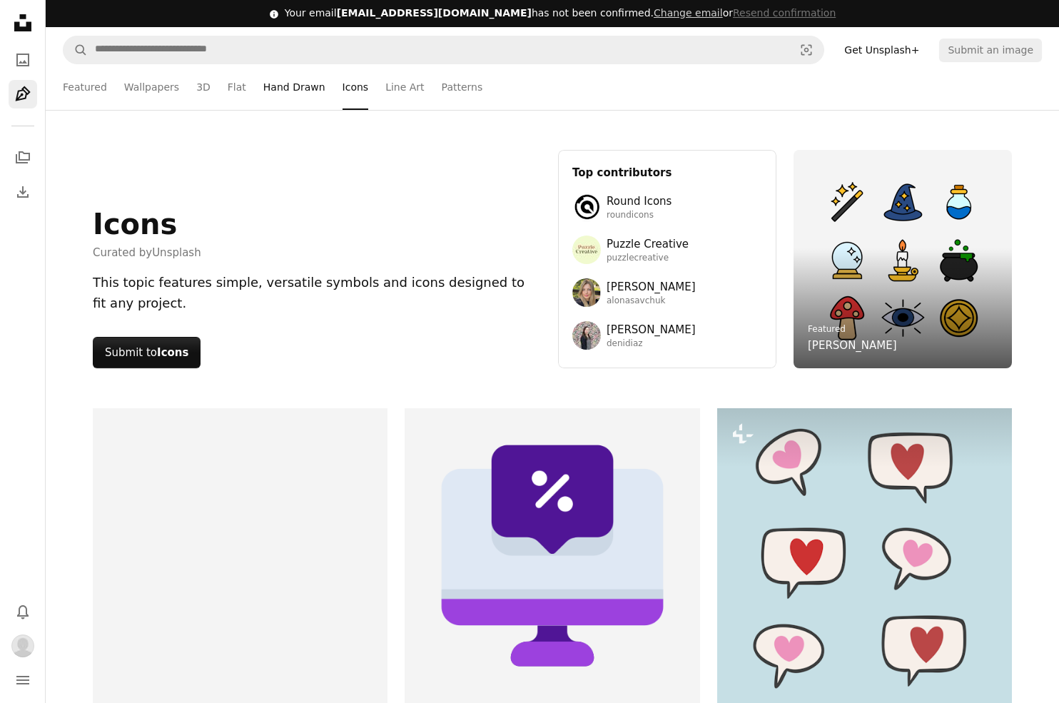
click at [283, 91] on link "Hand Drawn" at bounding box center [294, 87] width 62 height 46
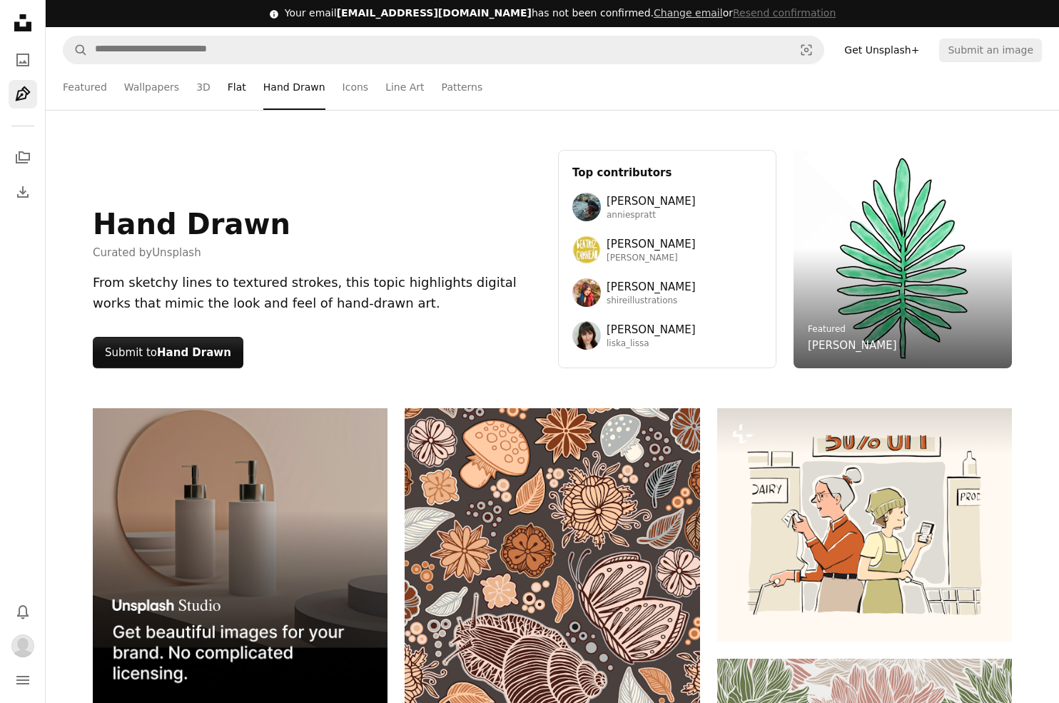
click at [234, 92] on link "Flat" at bounding box center [237, 87] width 19 height 46
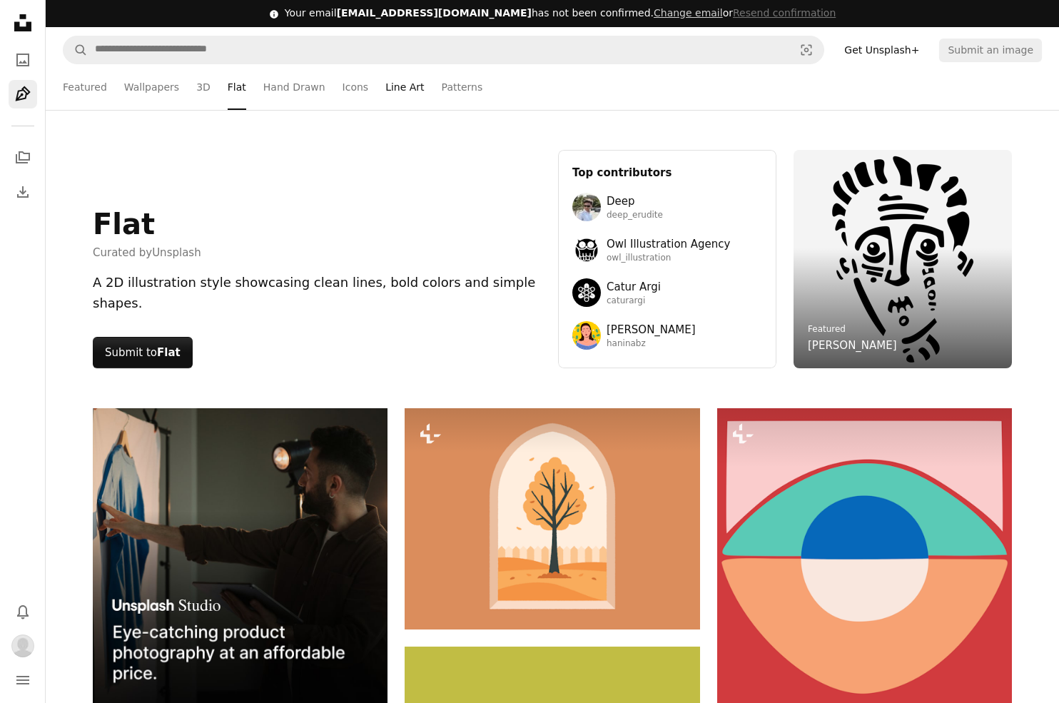
click at [396, 94] on link "Line Art" at bounding box center [405, 87] width 39 height 46
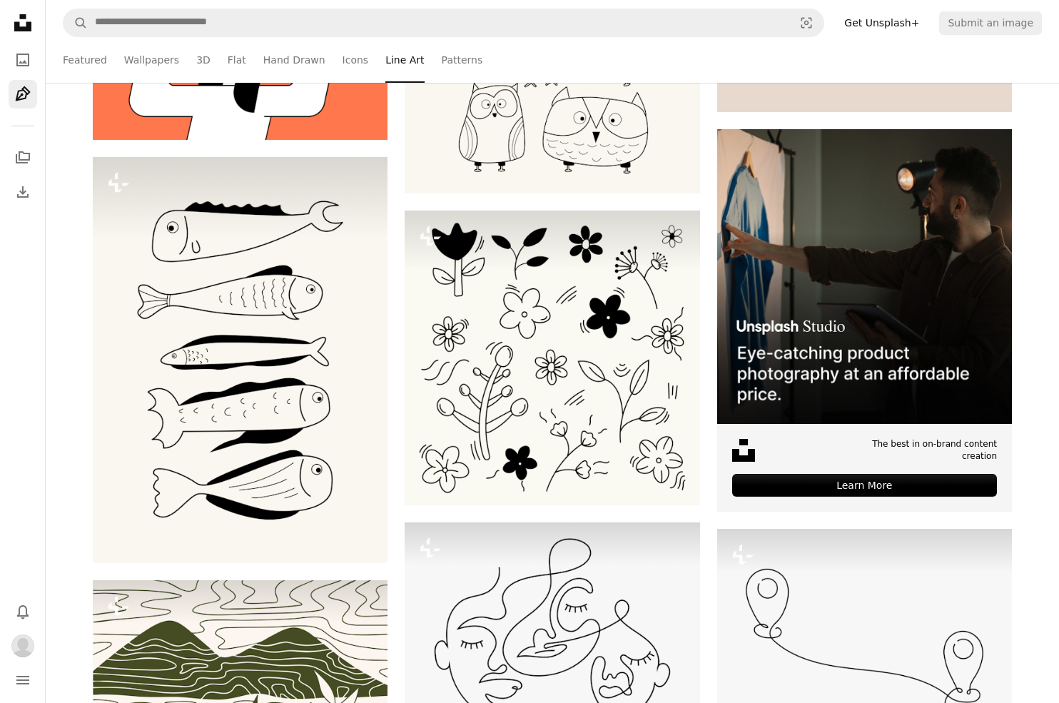
scroll to position [5211, 0]
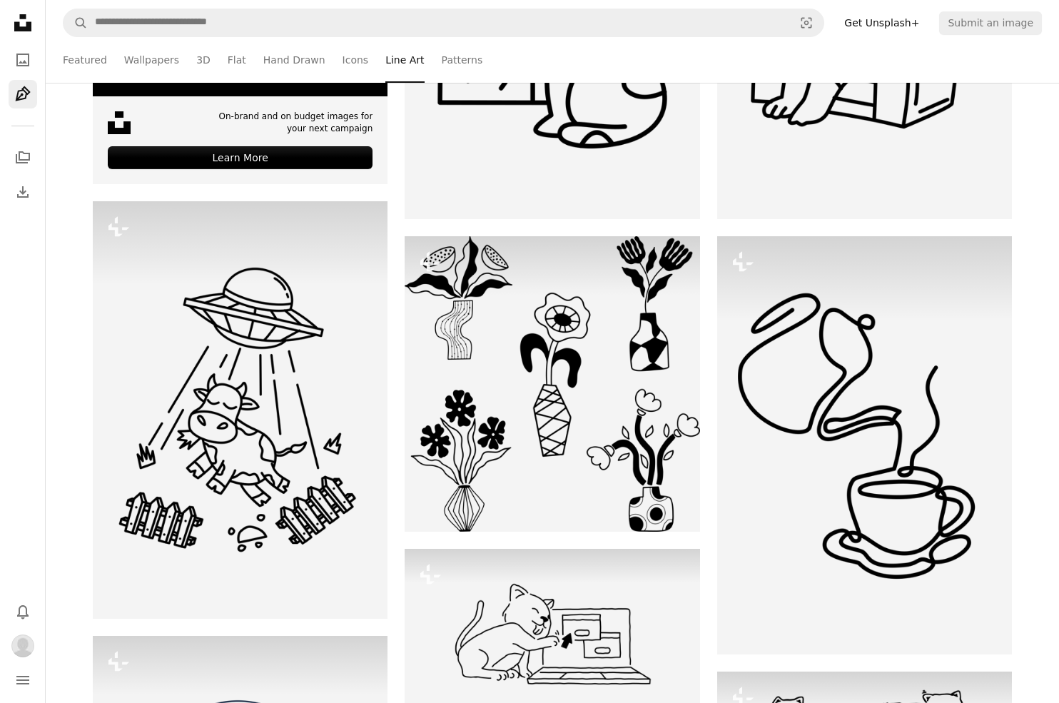
scroll to position [0, 0]
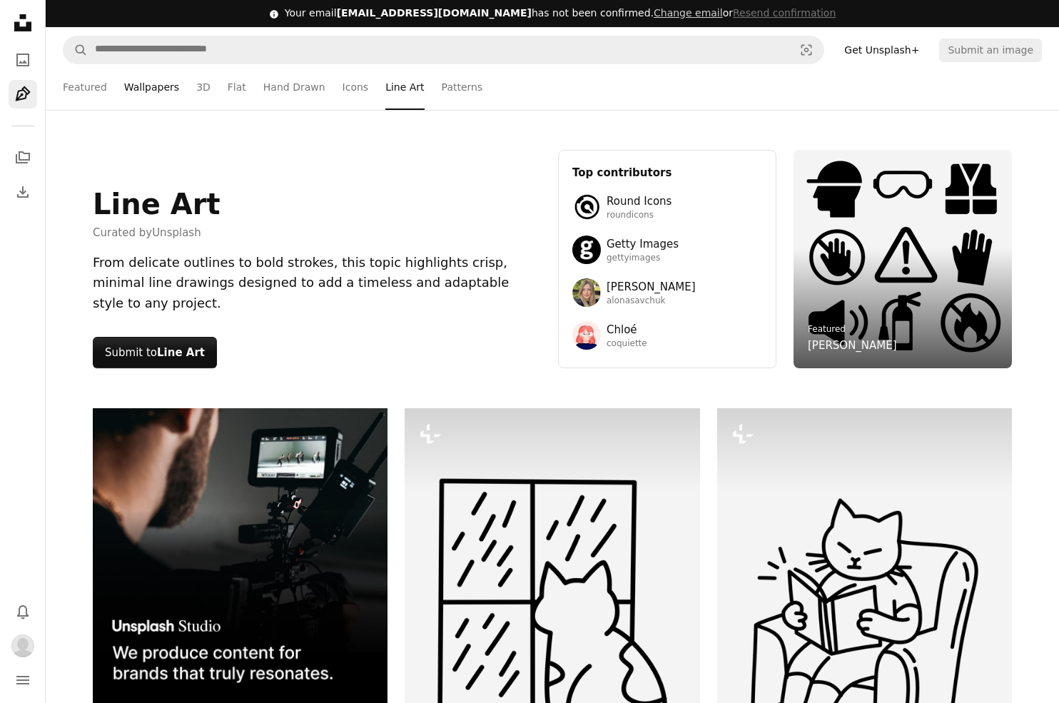
click at [148, 92] on link "Wallpapers" at bounding box center [151, 87] width 55 height 46
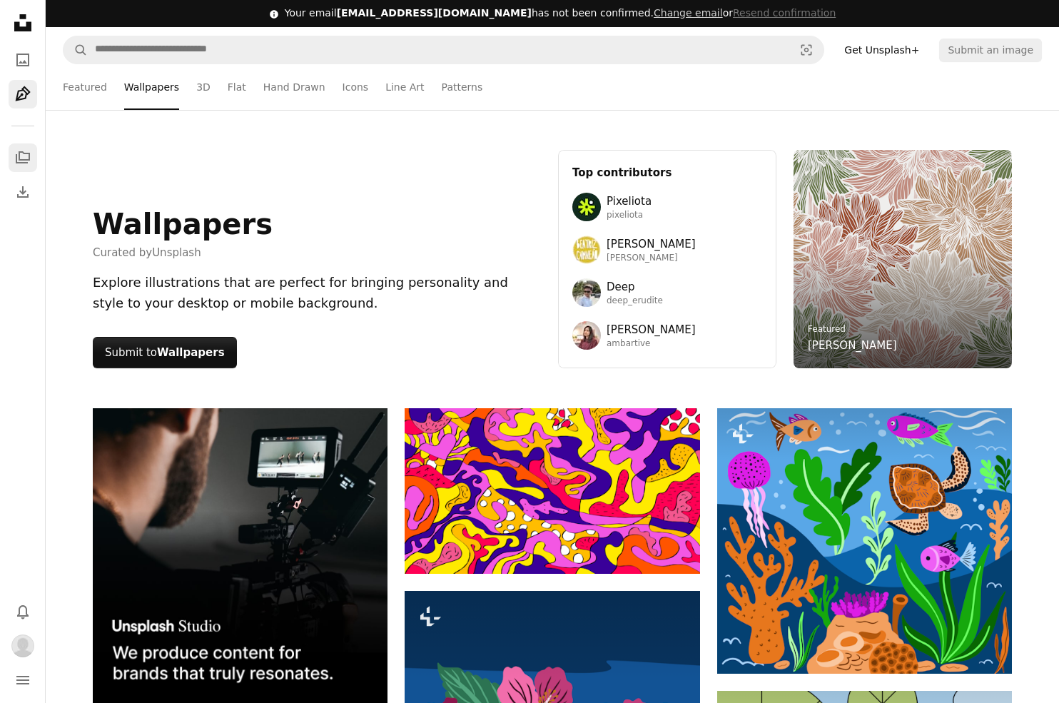
click at [27, 158] on icon "A stack of folders" at bounding box center [22, 157] width 17 height 17
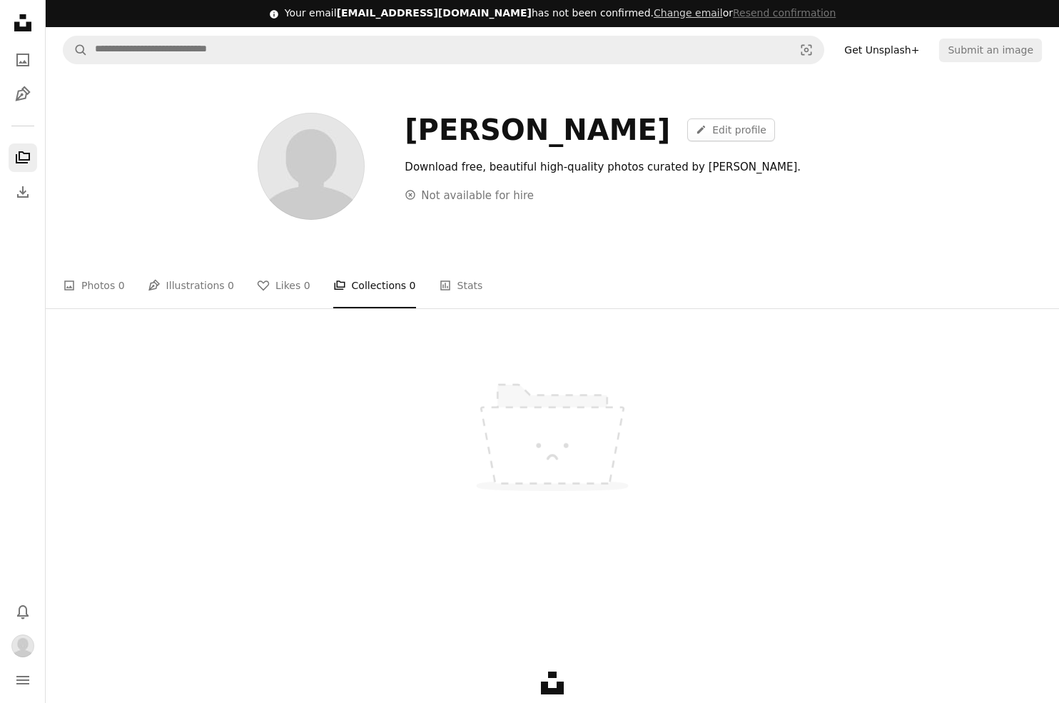
click at [42, 51] on nav "Unsplash logo Unsplash Home A photo Pen Tool A stack of folders Download Bell n…" at bounding box center [23, 351] width 46 height 703
click at [21, 64] on icon "A photo" at bounding box center [22, 59] width 17 height 17
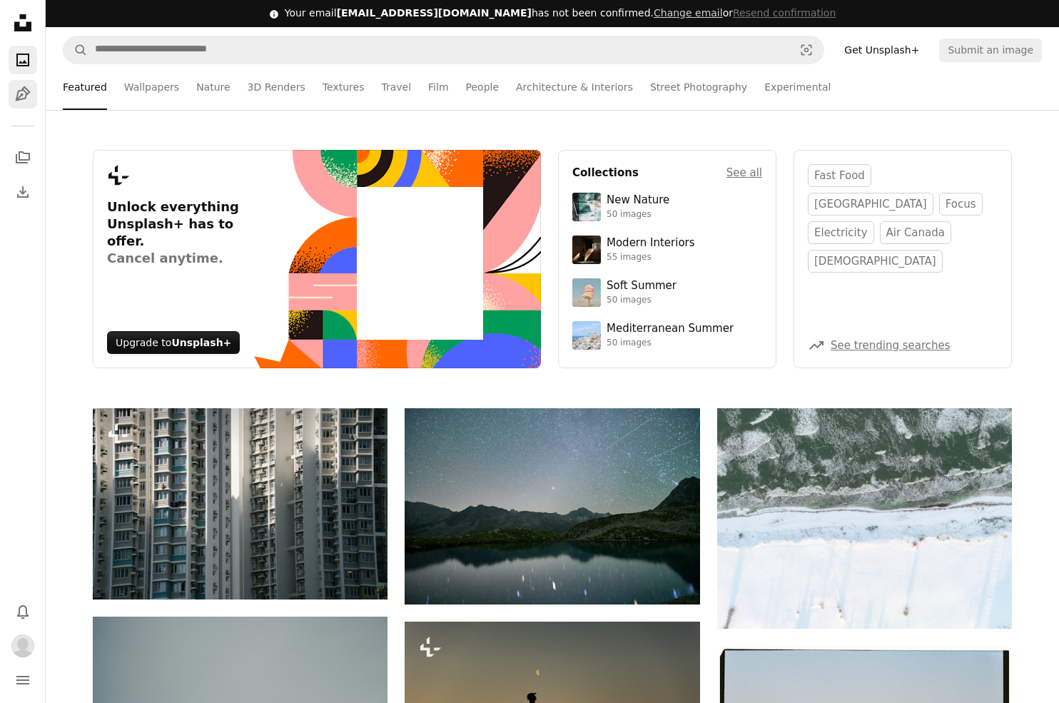
click at [24, 86] on icon "Pen Tool" at bounding box center [22, 94] width 17 height 17
